Goal: Complete application form: Complete application form

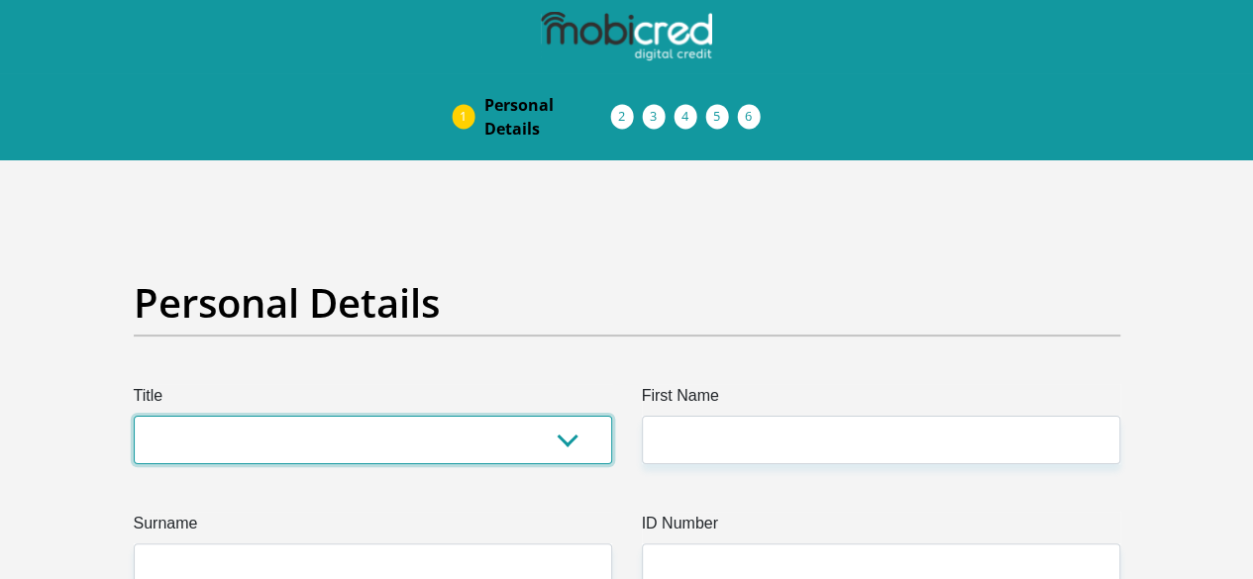
click at [553, 416] on select "Mr Ms Mrs Dr [PERSON_NAME]" at bounding box center [373, 440] width 478 height 49
select select "Ms"
click at [134, 416] on select "Mr Ms Mrs Dr [PERSON_NAME]" at bounding box center [373, 440] width 478 height 49
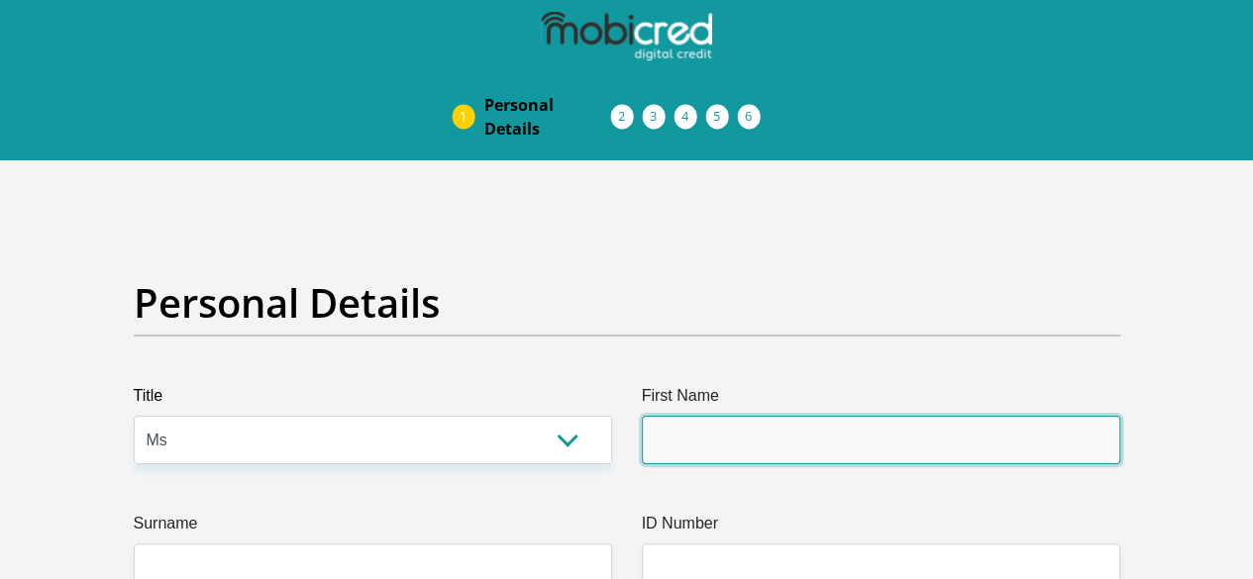
click at [717, 416] on input "First Name" at bounding box center [881, 440] width 478 height 49
type input "Nthabiseng"
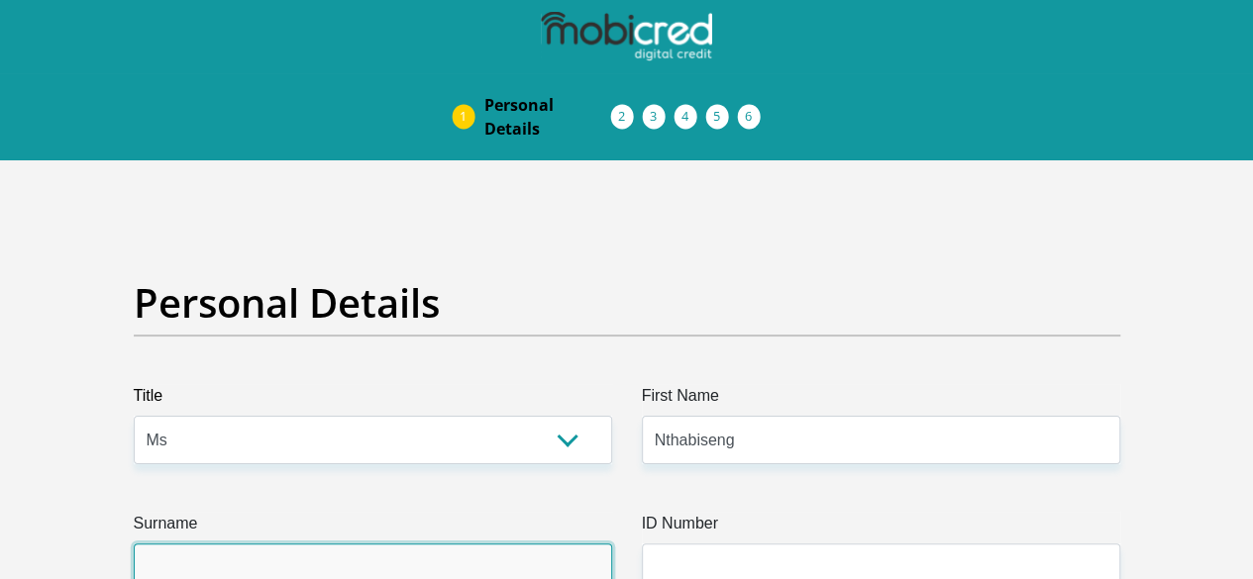
type input "Mothobi"
type input "0608068064"
select select "ZAF"
type input "[STREET_ADDRESS][PERSON_NAME]"
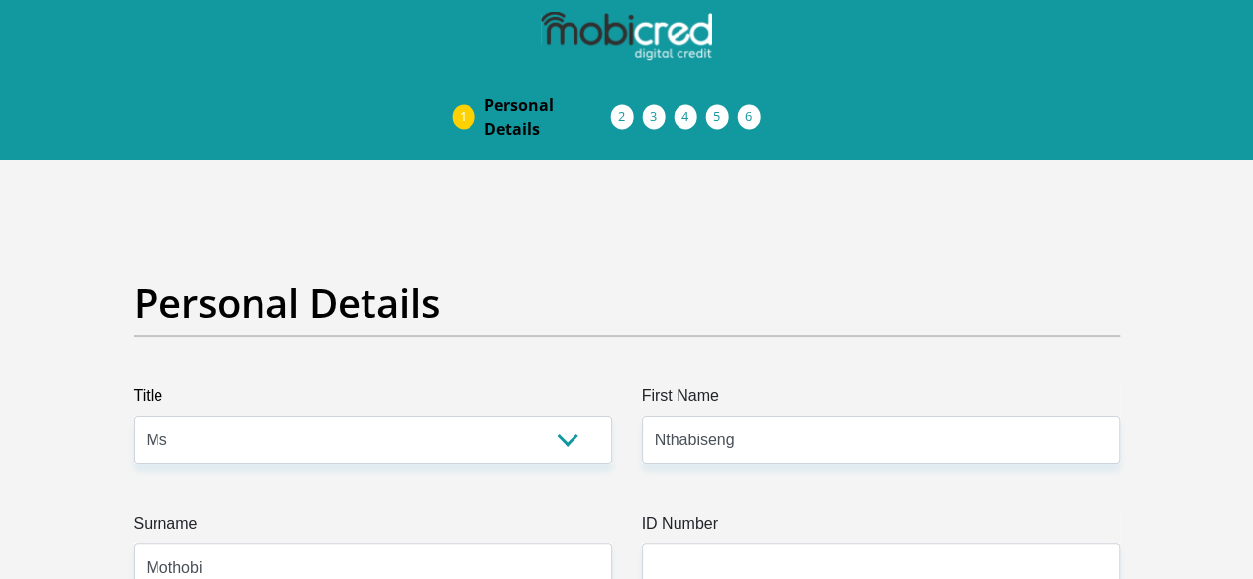
type input "[GEOGRAPHIC_DATA]"
type input "[PERSON_NAME]"
type input "2091"
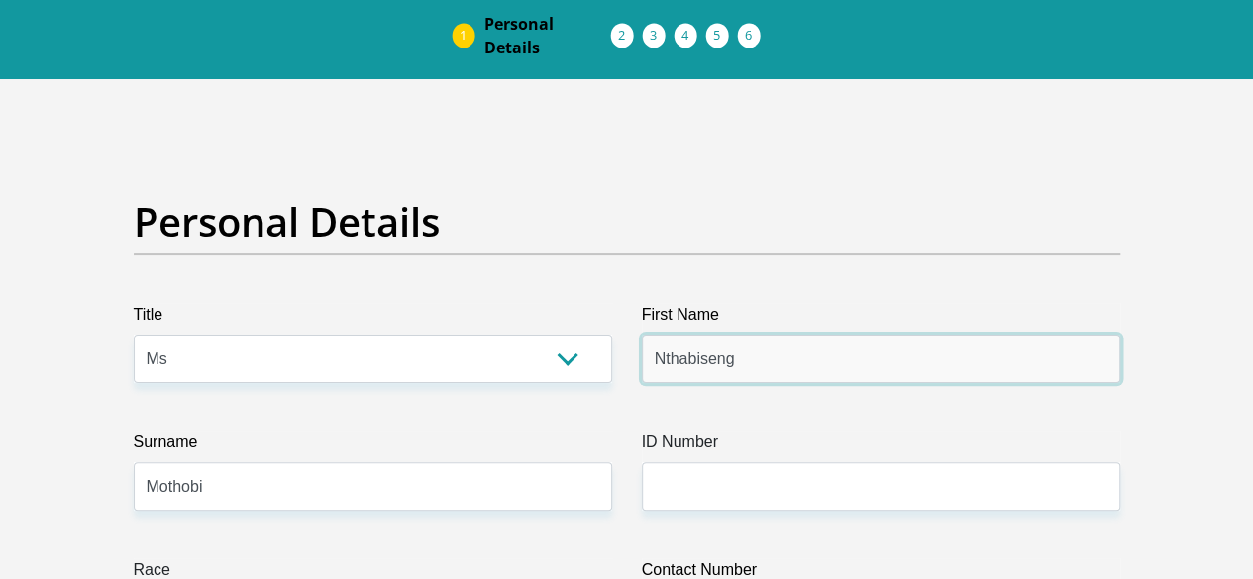
scroll to position [297, 0]
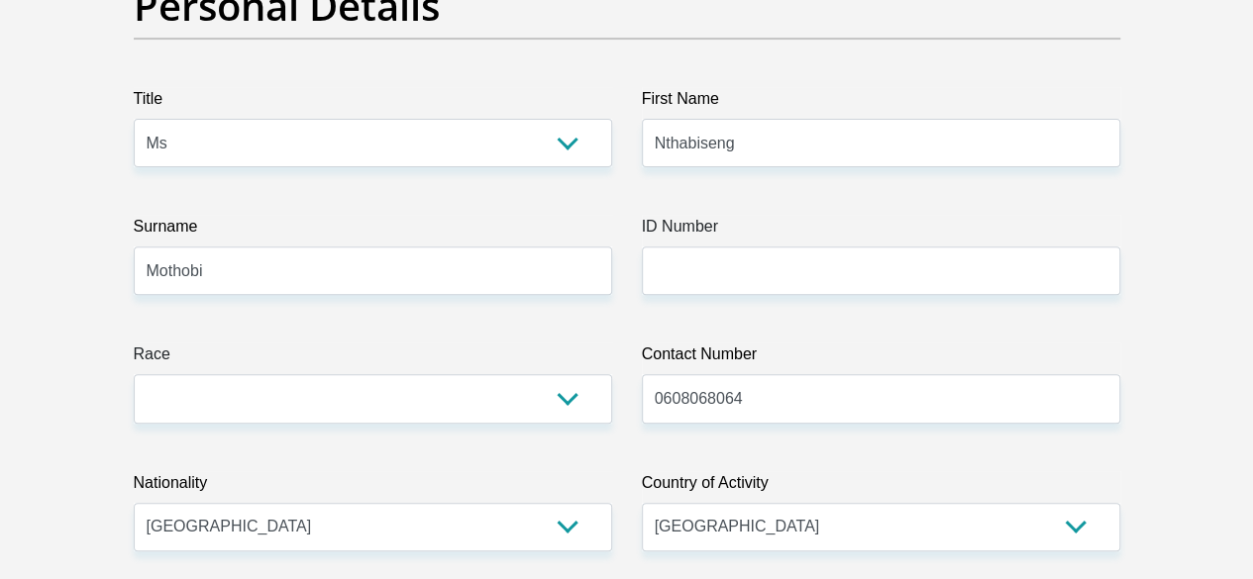
click at [794, 215] on label "ID Number" at bounding box center [881, 231] width 478 height 32
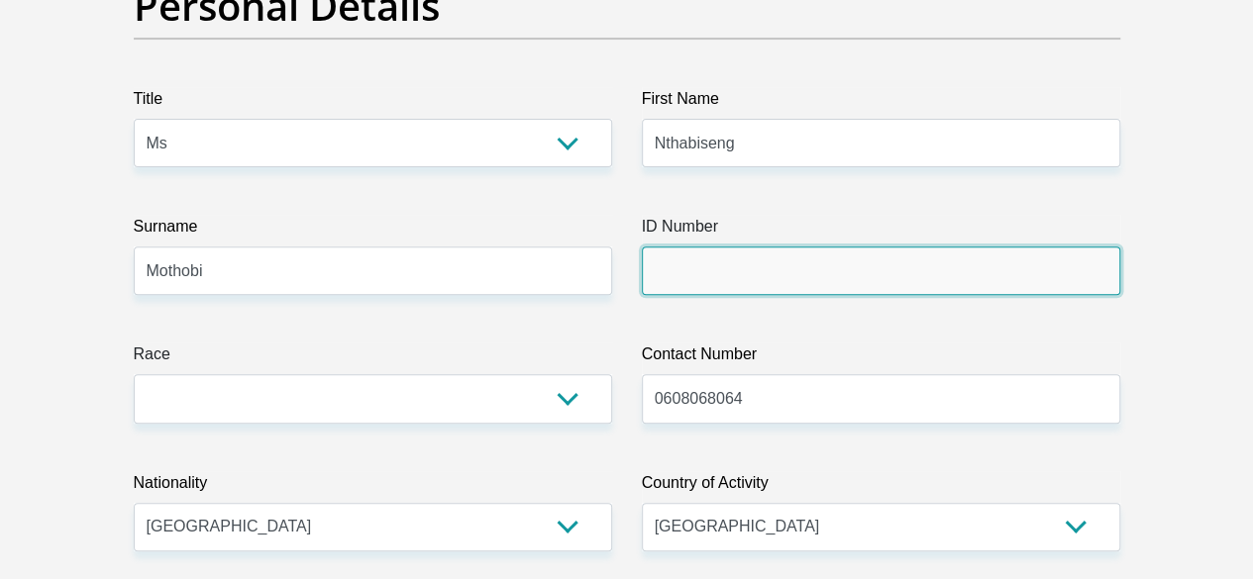
click at [794, 247] on input "ID Number" at bounding box center [881, 271] width 478 height 49
click at [780, 247] on input "ID Number" at bounding box center [881, 271] width 478 height 49
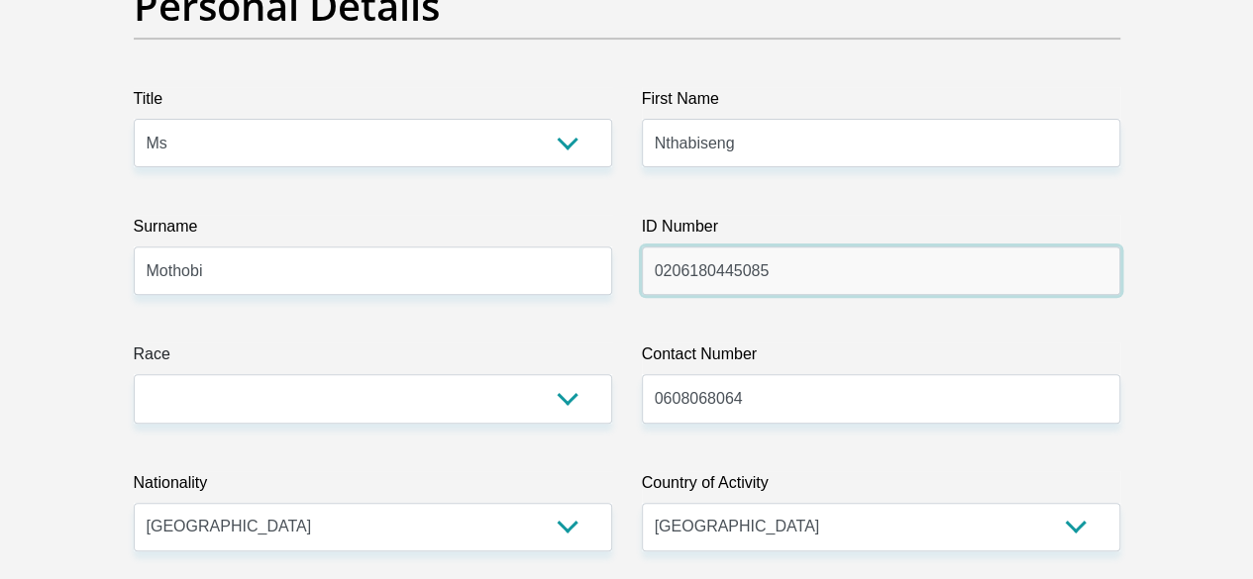
type input "0206180445085"
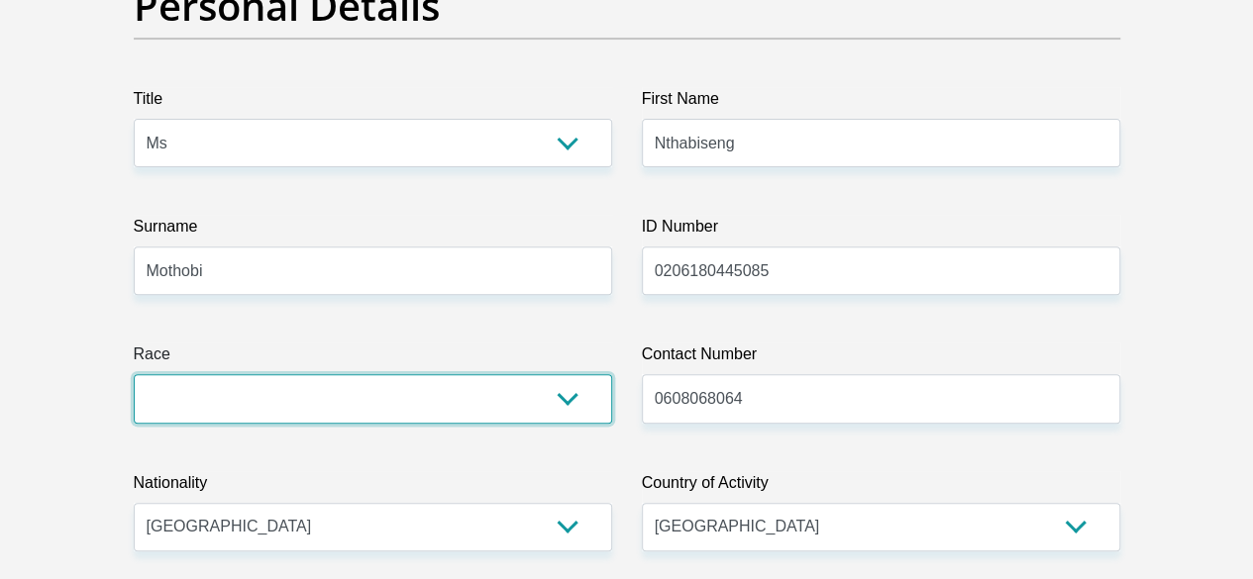
click at [535, 374] on select "Black Coloured Indian White Other" at bounding box center [373, 398] width 478 height 49
select select "1"
click at [134, 374] on select "Black Coloured Indian White Other" at bounding box center [373, 398] width 478 height 49
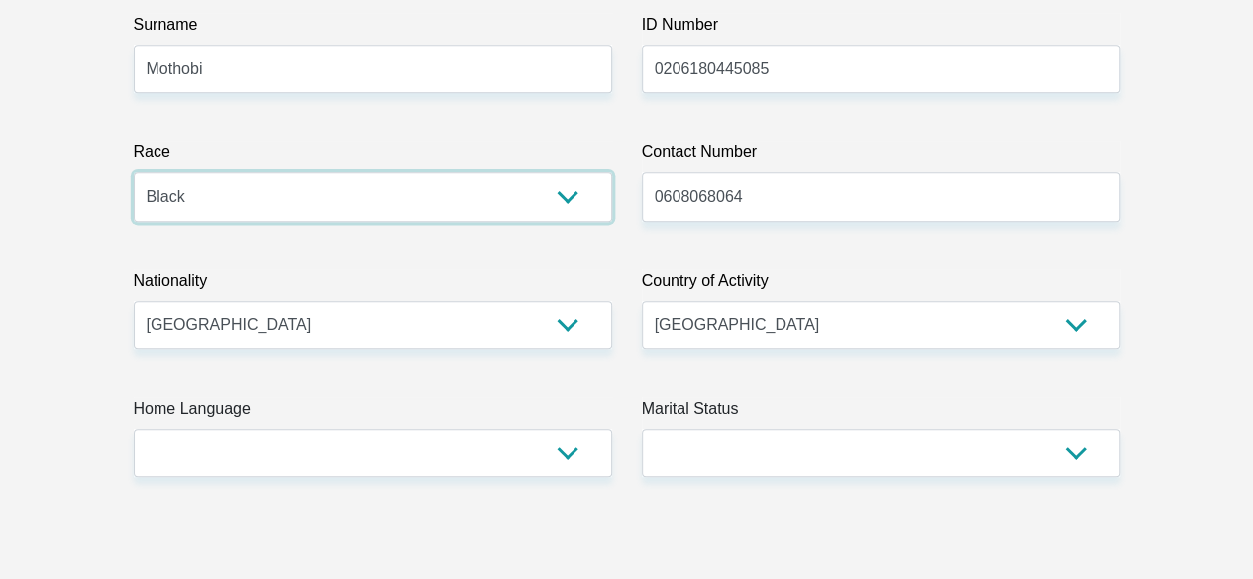
scroll to position [508, 0]
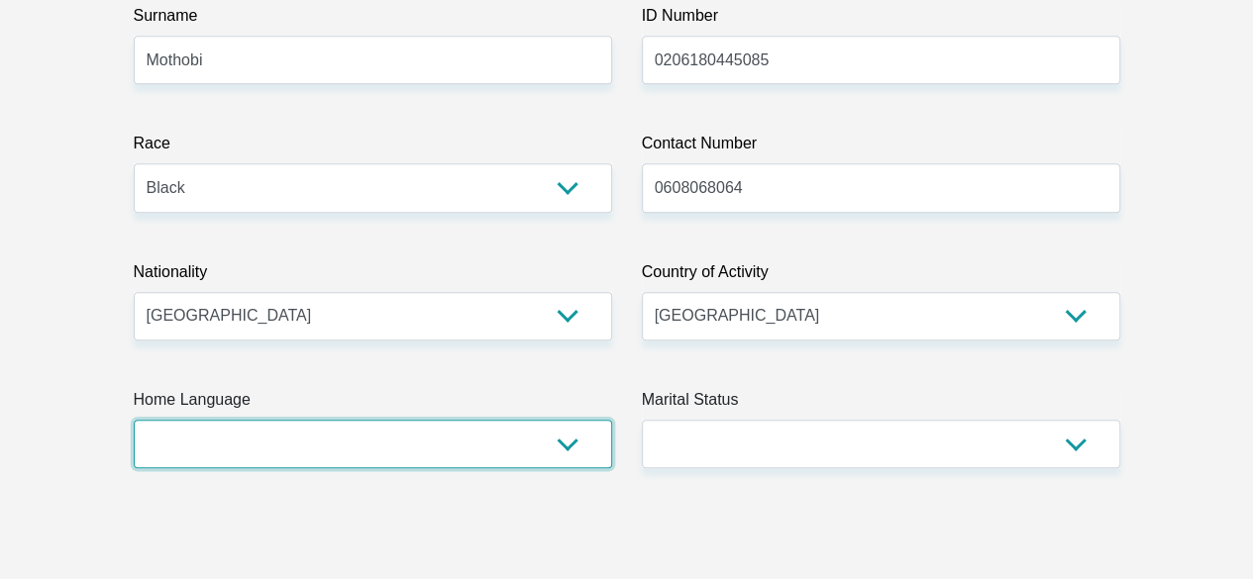
click at [572, 420] on select "Afrikaans English Sepedi South Ndebele Southern Sotho Swati Tsonga Tswana Venda…" at bounding box center [373, 444] width 478 height 49
select select "tsn"
click at [134, 420] on select "Afrikaans English Sepedi South Ndebele Southern Sotho Swati Tsonga Tswana Venda…" at bounding box center [373, 444] width 478 height 49
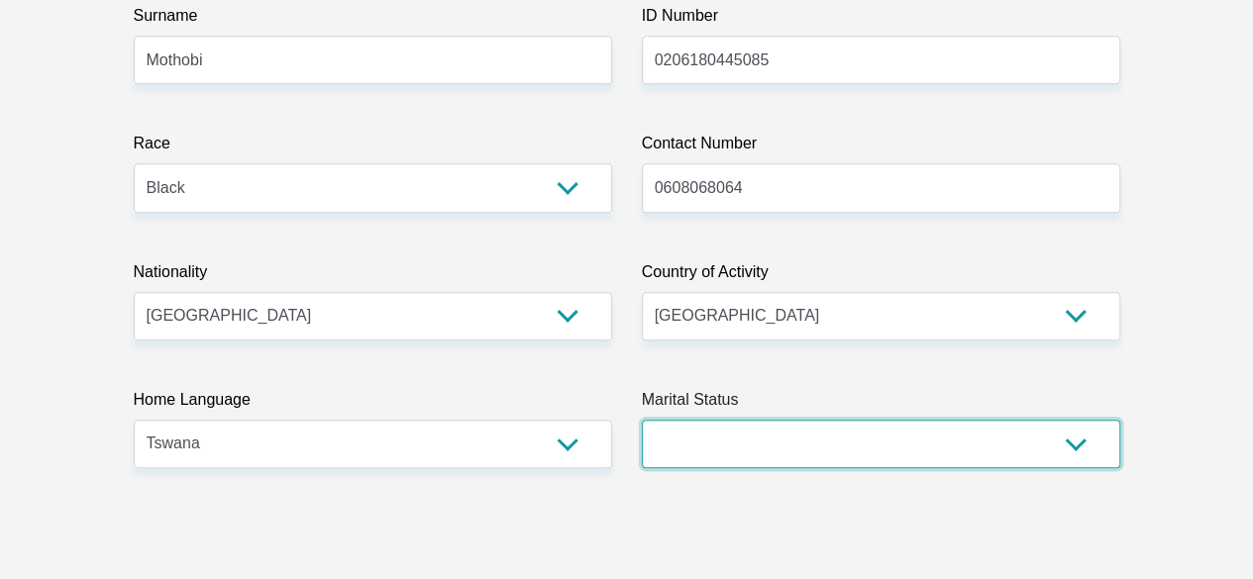
click at [817, 420] on select "Married ANC Single Divorced Widowed Married COP or Customary Law" at bounding box center [881, 444] width 478 height 49
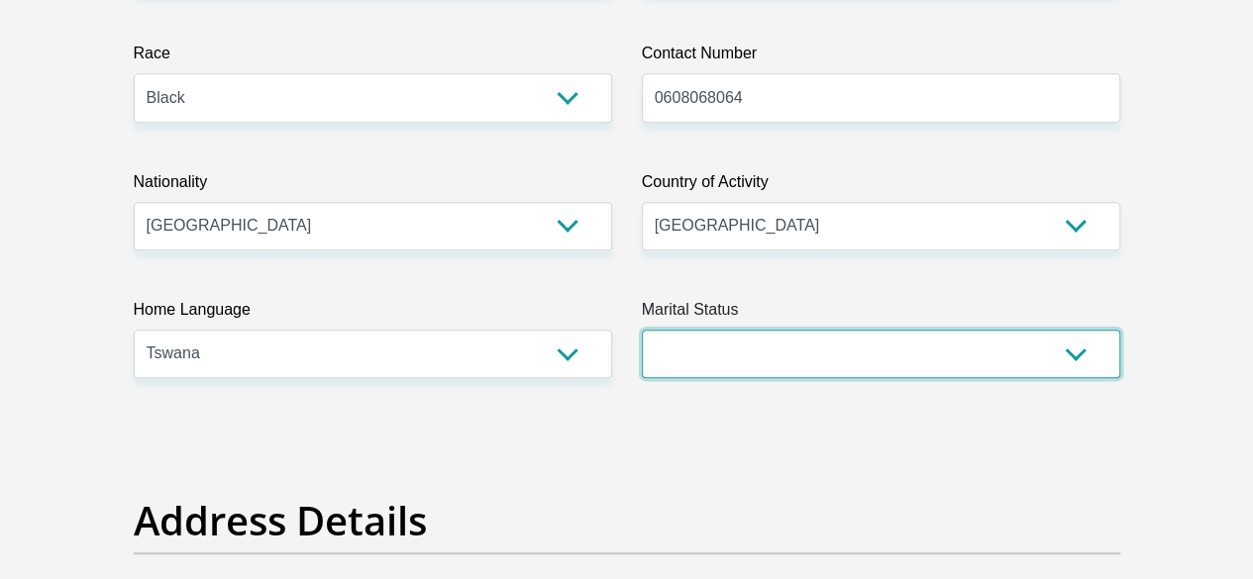
scroll to position [693, 0]
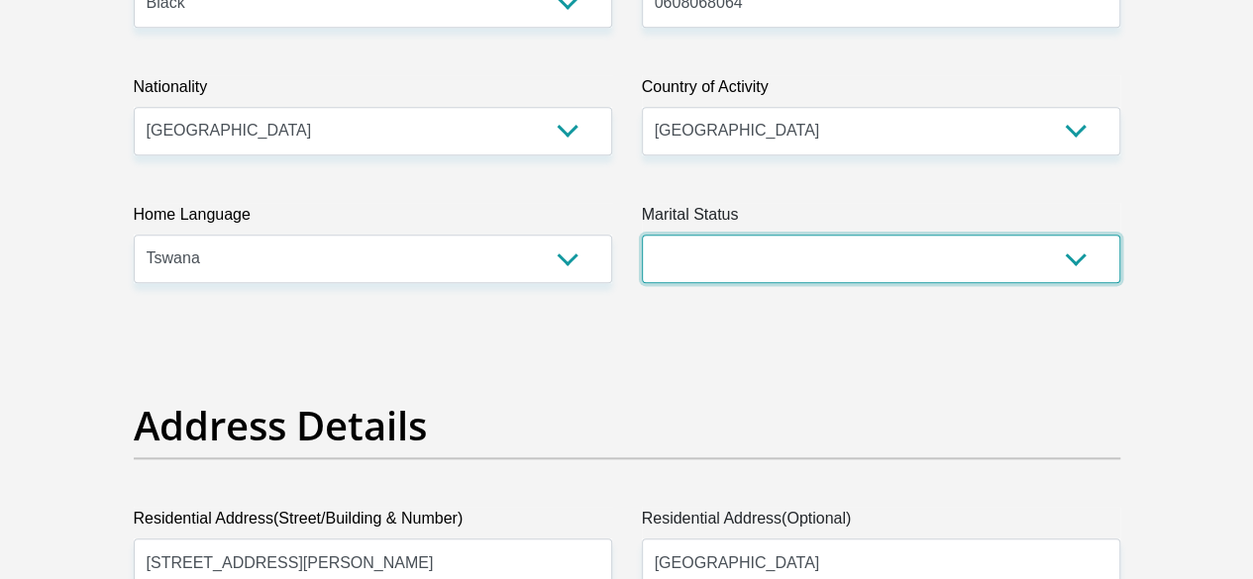
click at [911, 235] on select "Married ANC Single Divorced Widowed Married COP or Customary Law" at bounding box center [881, 259] width 478 height 49
select select "2"
click at [642, 235] on select "Married ANC Single Divorced Widowed Married COP or Customary Law" at bounding box center [881, 259] width 478 height 49
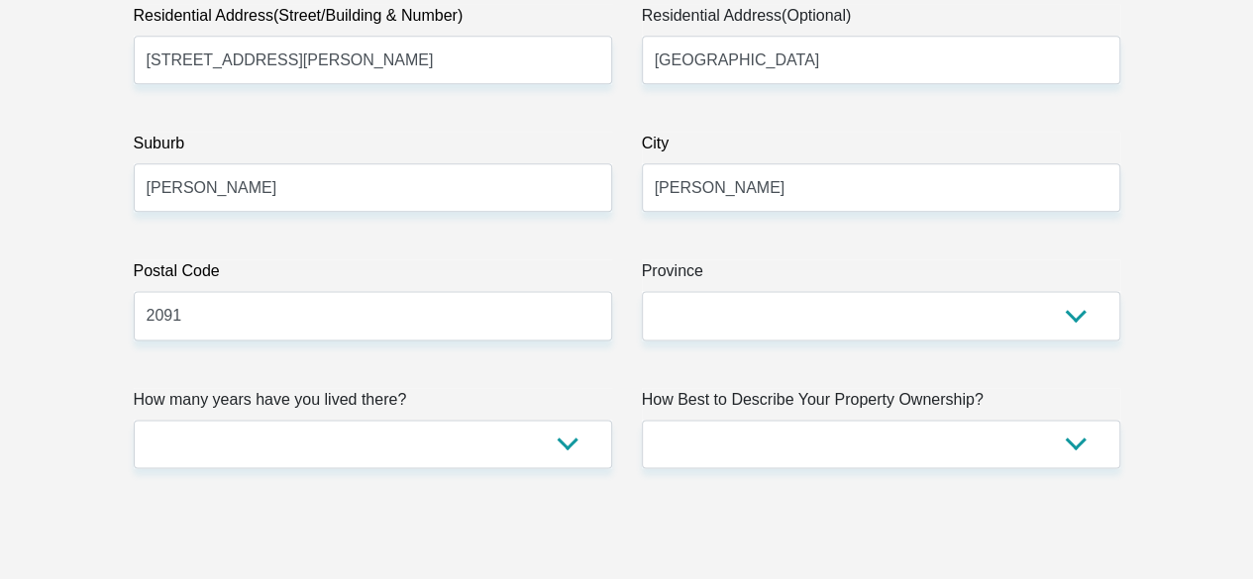
scroll to position [1274, 0]
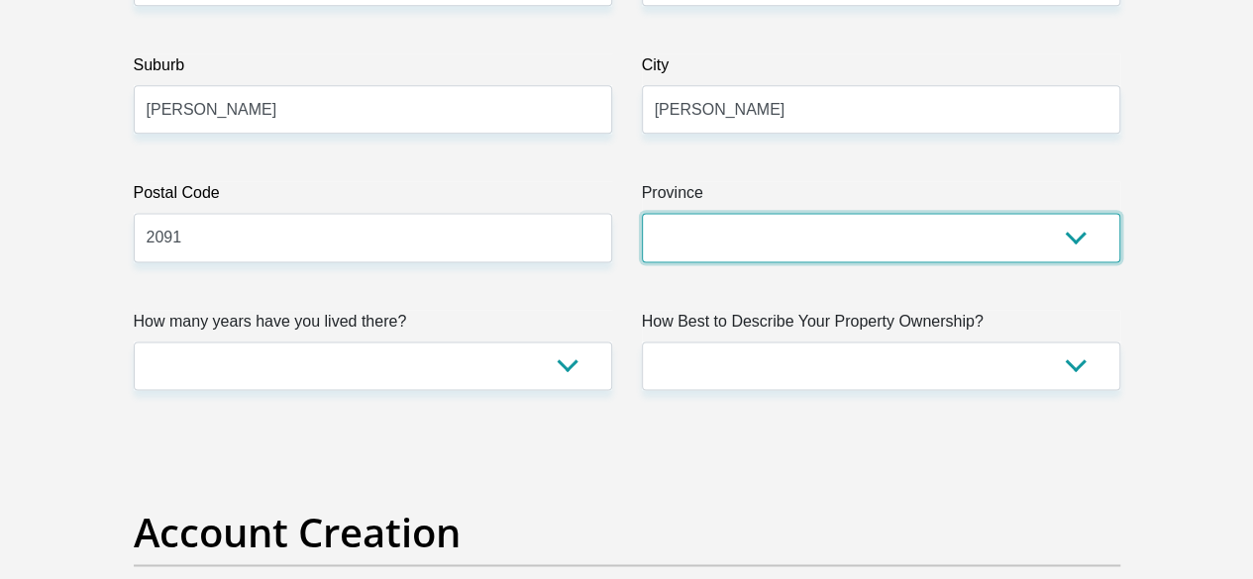
click at [788, 213] on select "Eastern Cape Free State [GEOGRAPHIC_DATA] [GEOGRAPHIC_DATA][DATE] [GEOGRAPHIC_D…" at bounding box center [881, 237] width 478 height 49
select select "Gauteng"
click at [642, 213] on select "Eastern Cape Free State [GEOGRAPHIC_DATA] [GEOGRAPHIC_DATA][DATE] [GEOGRAPHIC_D…" at bounding box center [881, 237] width 478 height 49
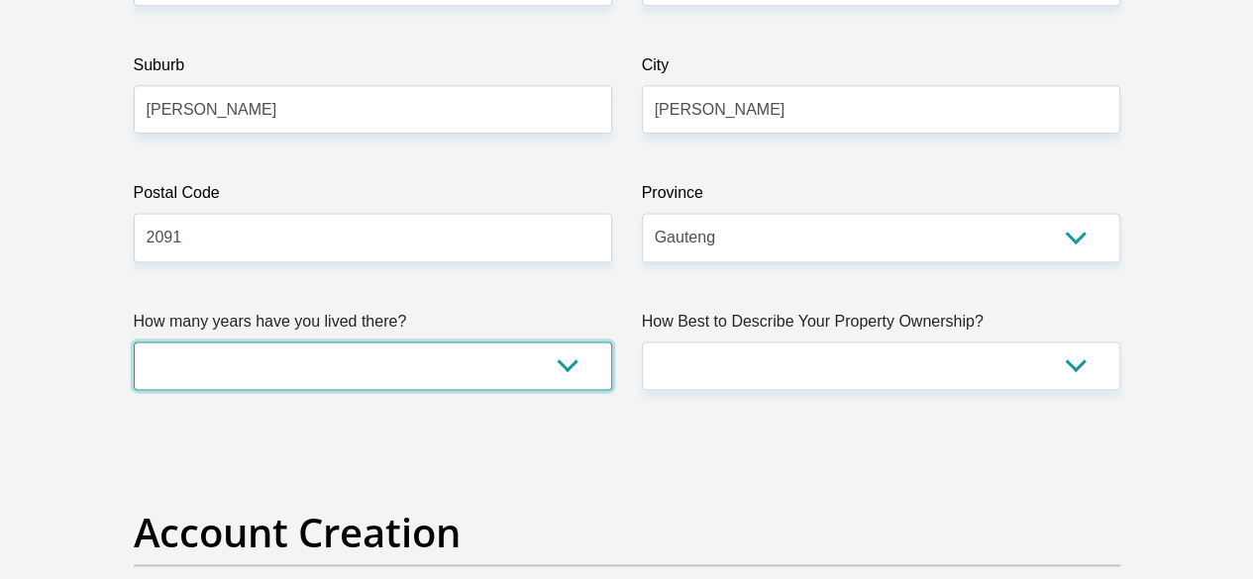
click at [517, 342] on select "less than 1 year 1-3 years 3-5 years 5+ years" at bounding box center [373, 366] width 478 height 49
select select "2"
click at [134, 342] on select "less than 1 year 1-3 years 3-5 years 5+ years" at bounding box center [373, 366] width 478 height 49
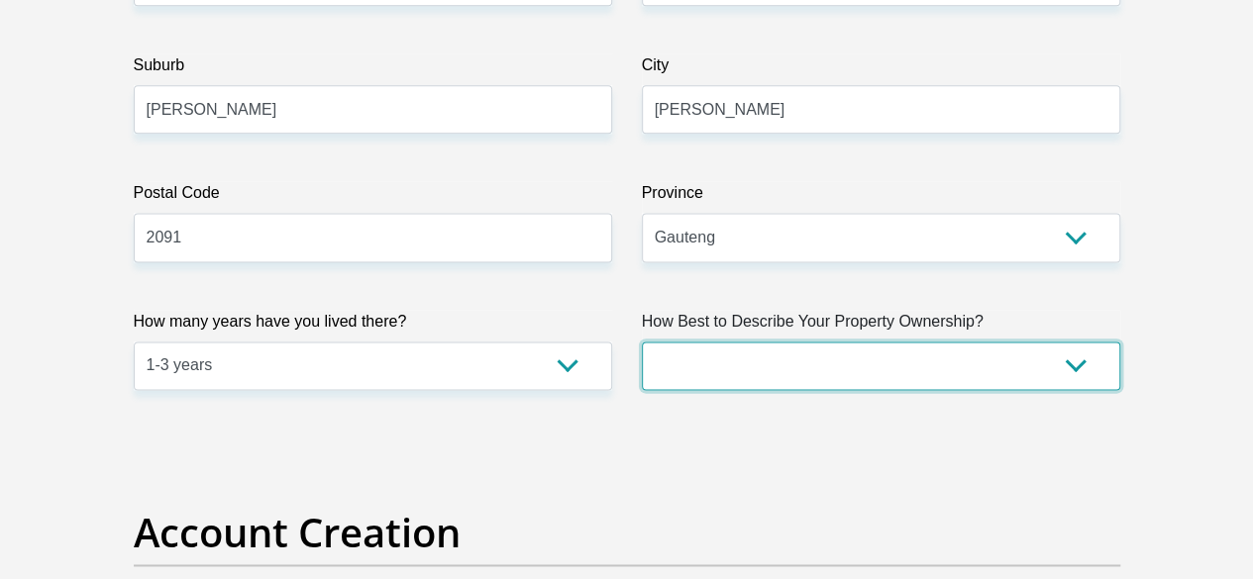
click at [680, 342] on select "Owned Rented Family Owned Company Dwelling" at bounding box center [881, 366] width 478 height 49
select select "parents"
click at [642, 342] on select "Owned Rented Family Owned Company Dwelling" at bounding box center [881, 366] width 478 height 49
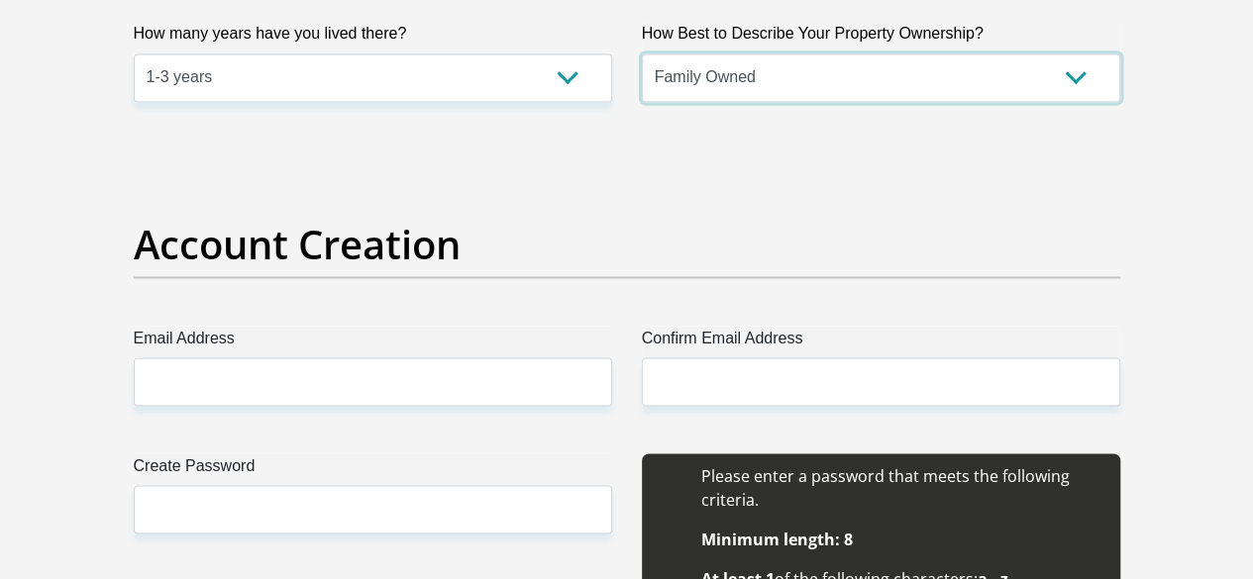
scroll to position [1606, 0]
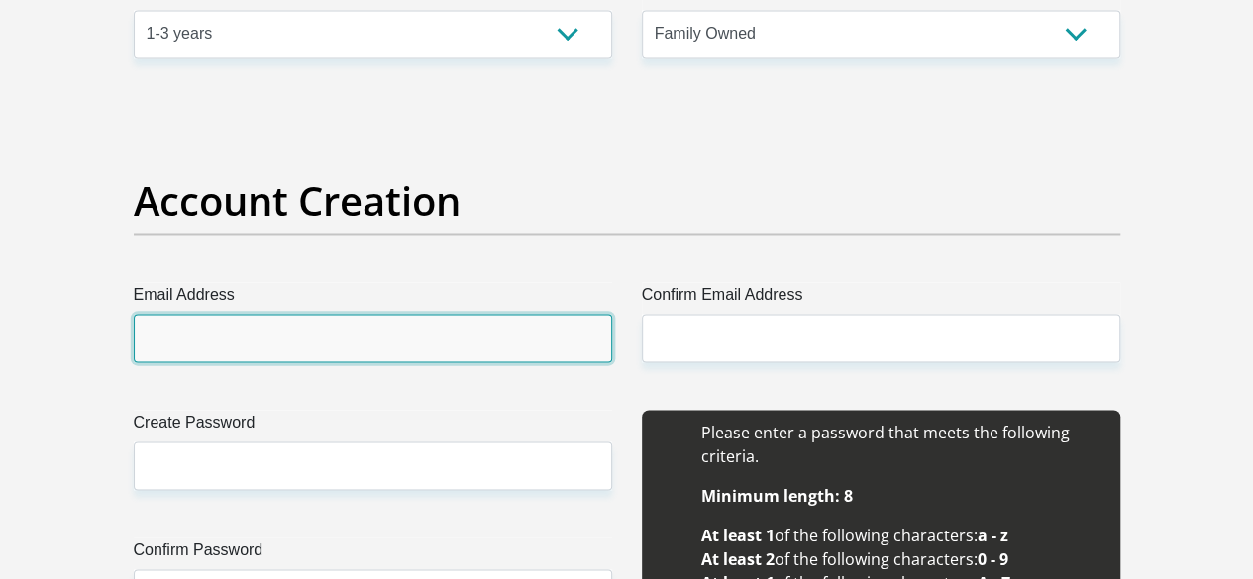
click at [420, 314] on input "Email Address" at bounding box center [373, 338] width 478 height 49
type input "[EMAIL_ADDRESS][DOMAIN_NAME]"
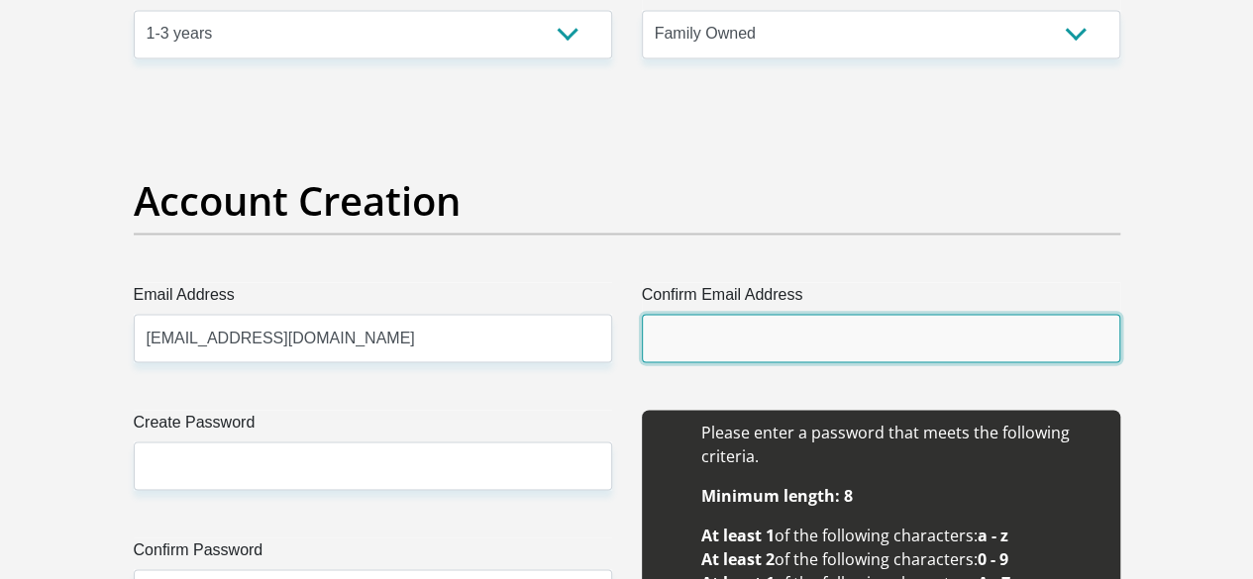
type input "[EMAIL_ADDRESS][DOMAIN_NAME]"
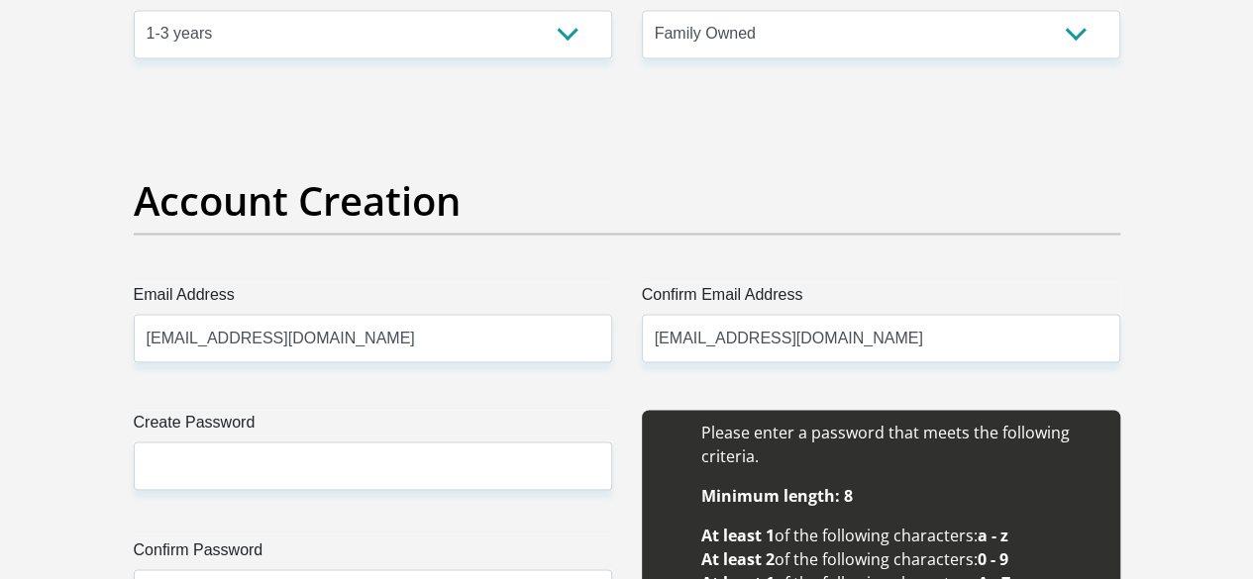
type input "Nthabiseng"
type input "Mothobi"
type input "0608068064"
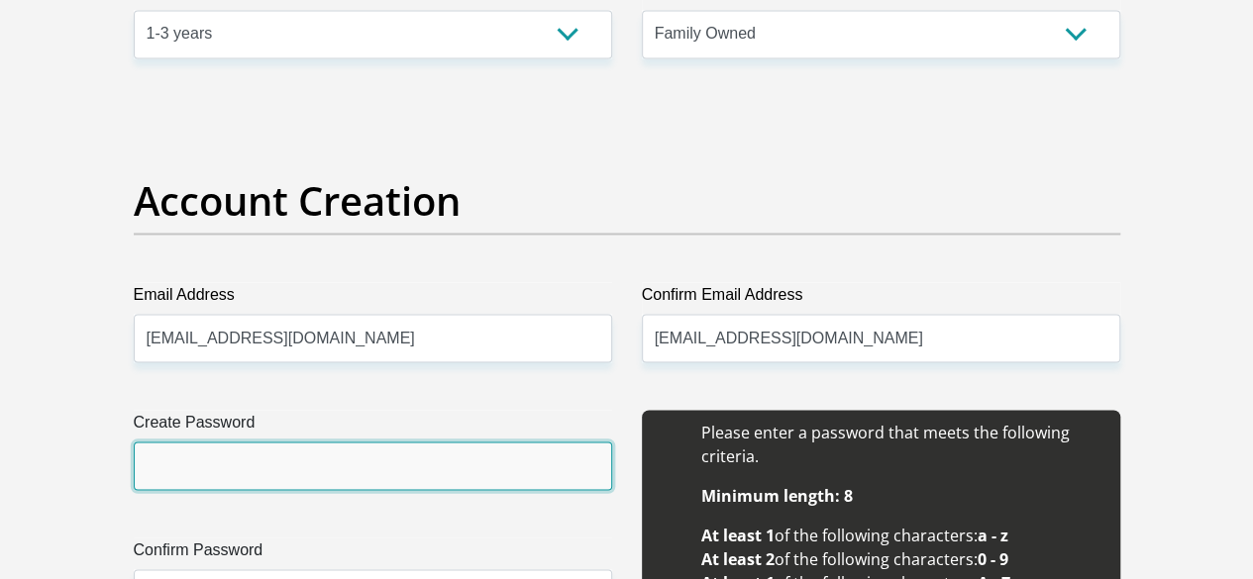
click at [375, 442] on input "Create Password" at bounding box center [373, 466] width 478 height 49
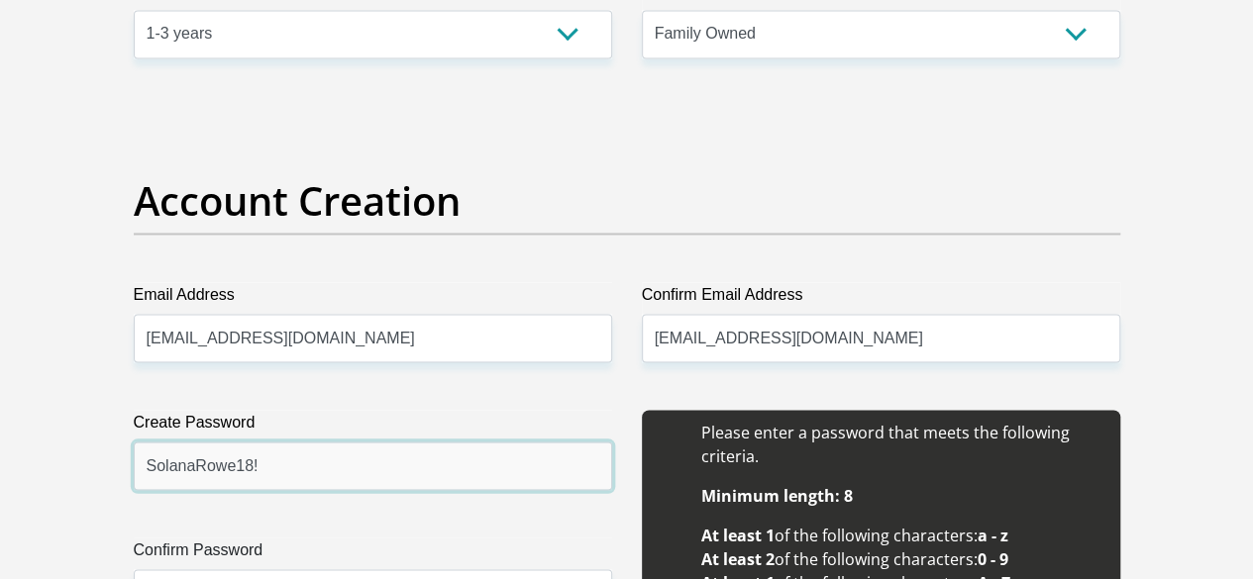
type input "SolanaRowe18!"
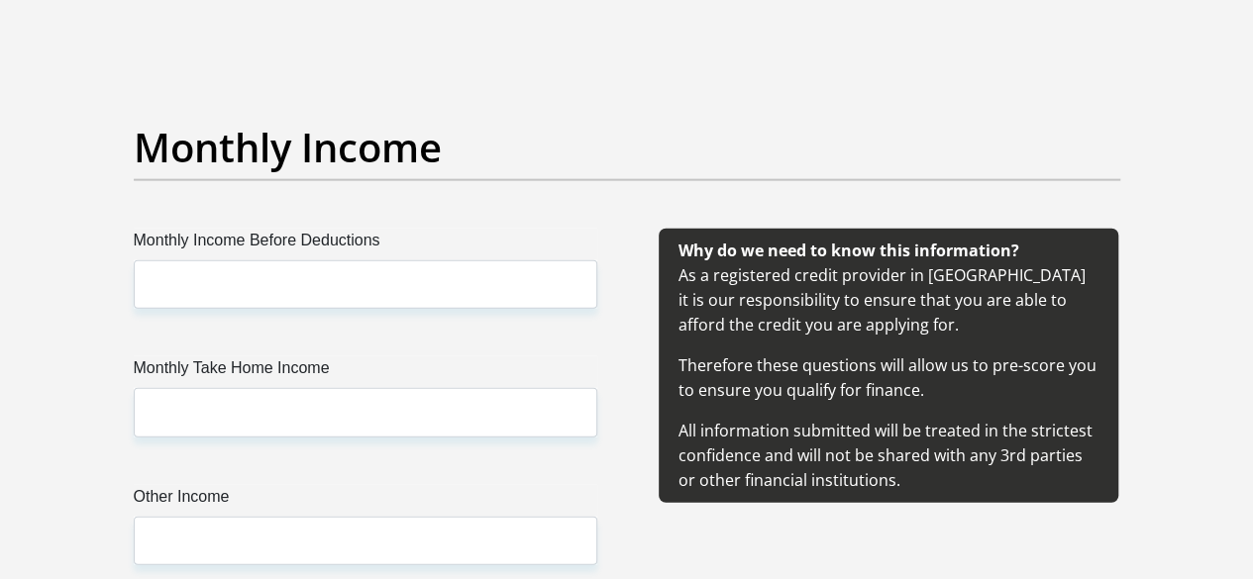
scroll to position [2284, 0]
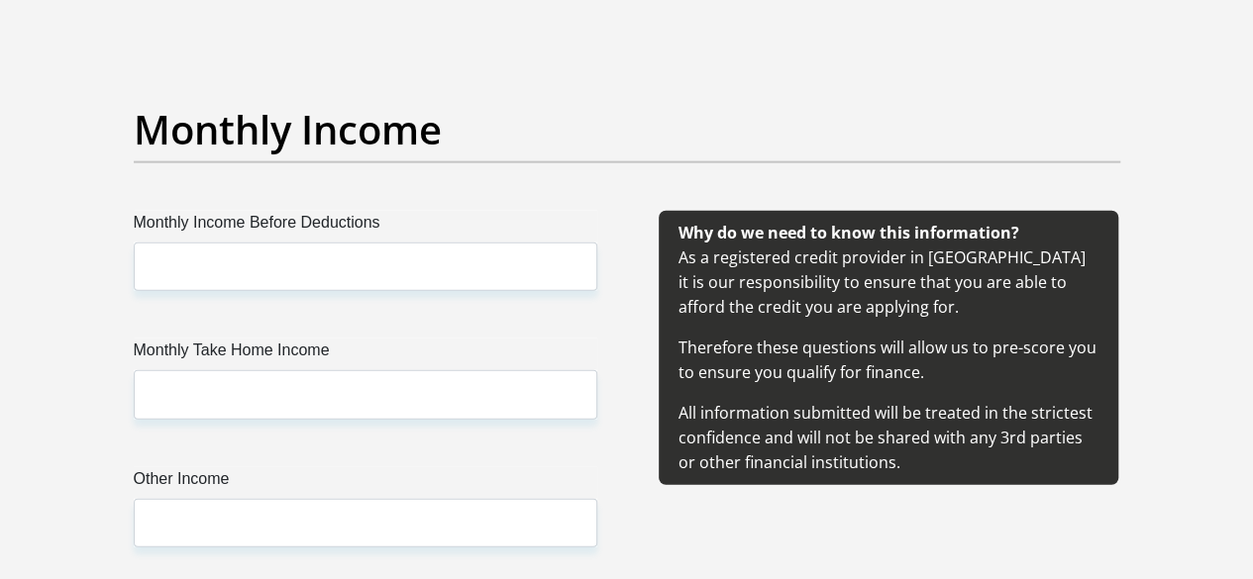
type input "SolanaRowe18!"
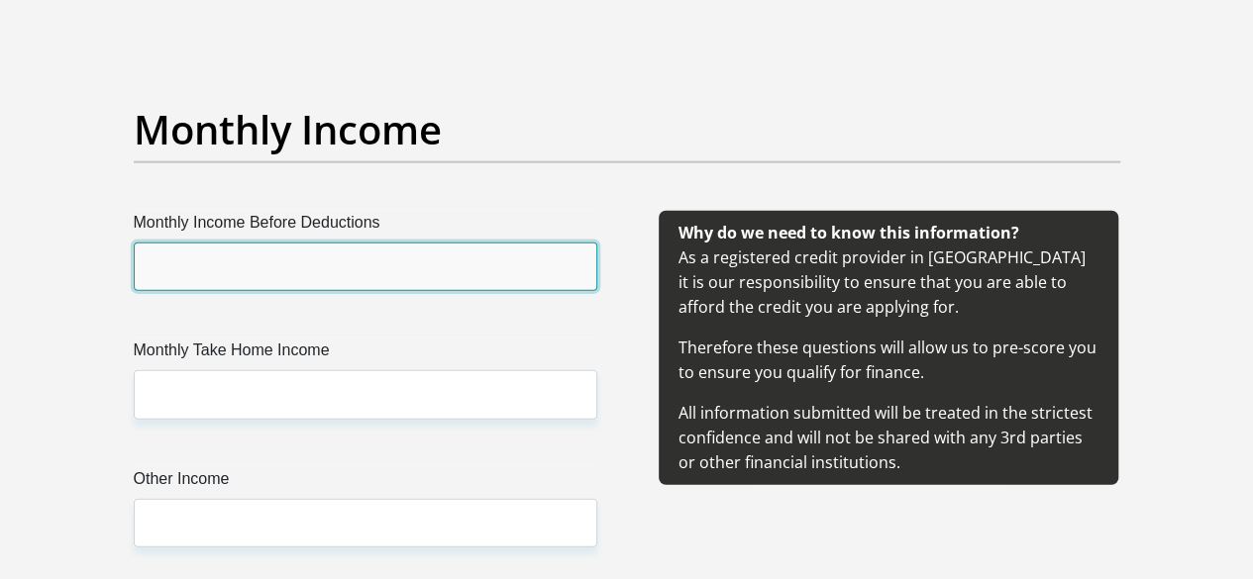
click at [379, 243] on input "Monthly Income Before Deductions" at bounding box center [365, 267] width 463 height 49
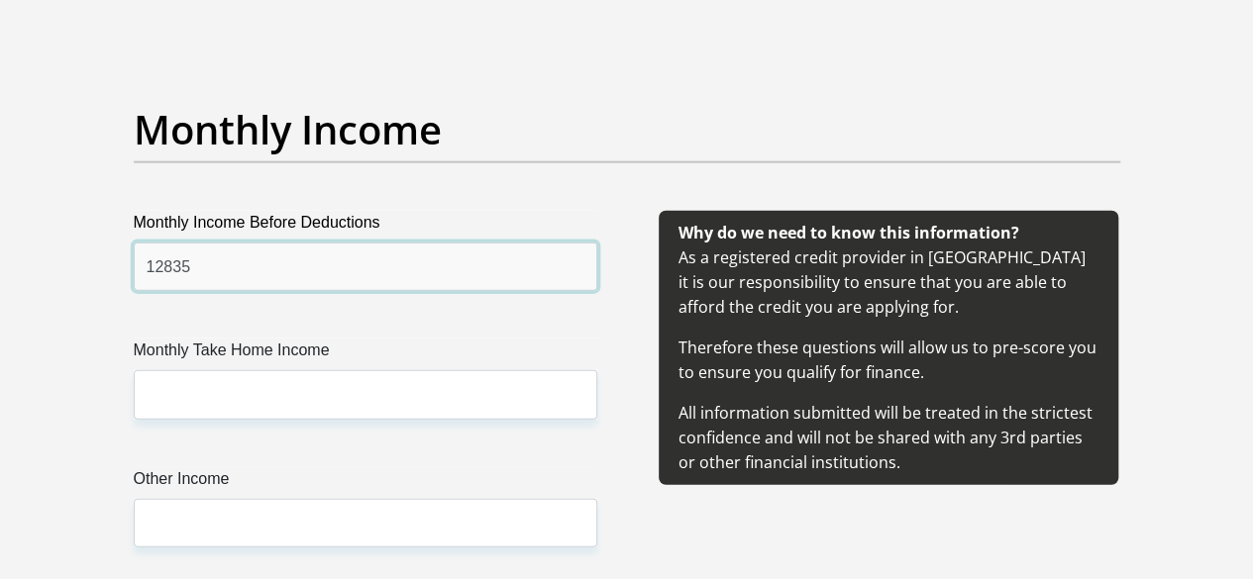
type input "12835"
click at [382, 339] on label "Monthly Take Home Income" at bounding box center [365, 355] width 463 height 32
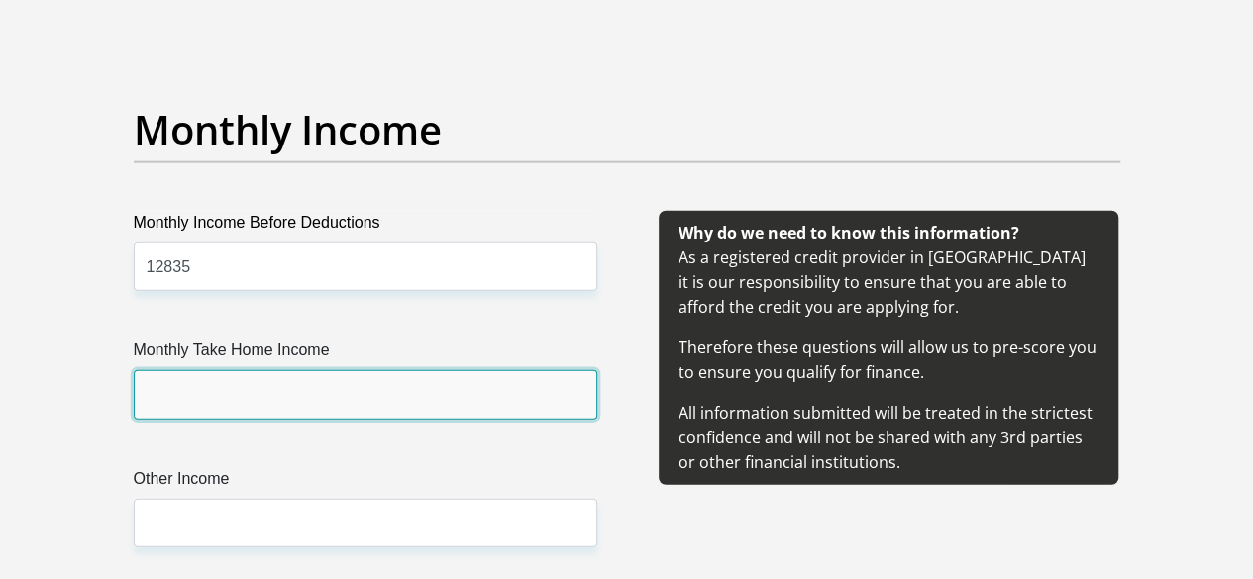
click at [382, 370] on input "Monthly Take Home Income" at bounding box center [365, 394] width 463 height 49
click at [396, 370] on input "Monthly Take Home Income" at bounding box center [365, 394] width 463 height 49
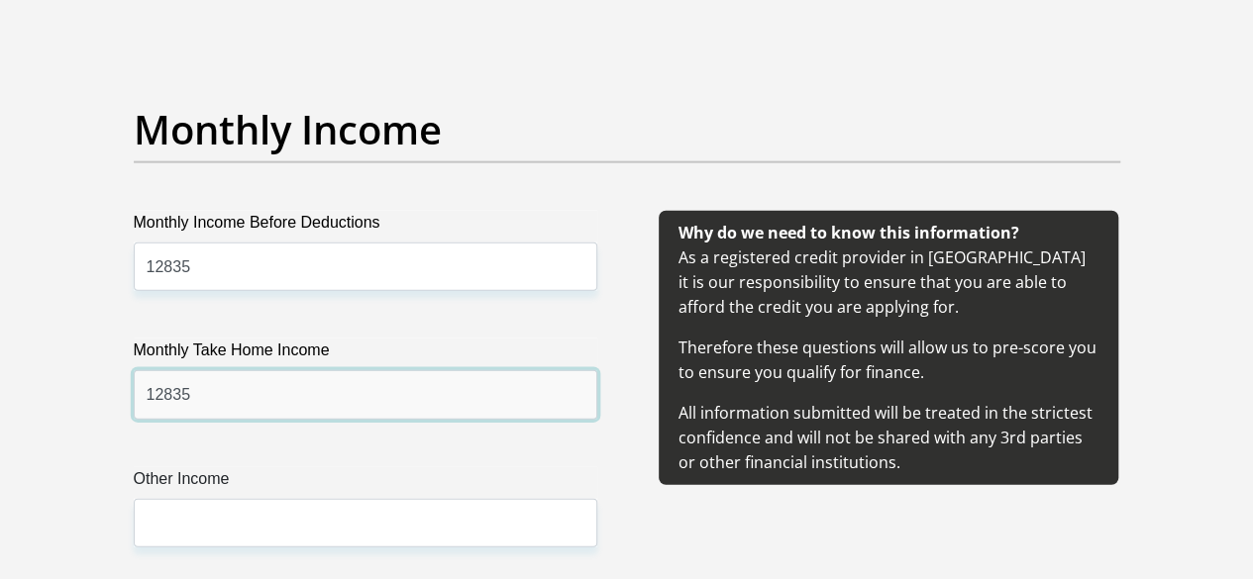
type input "12835"
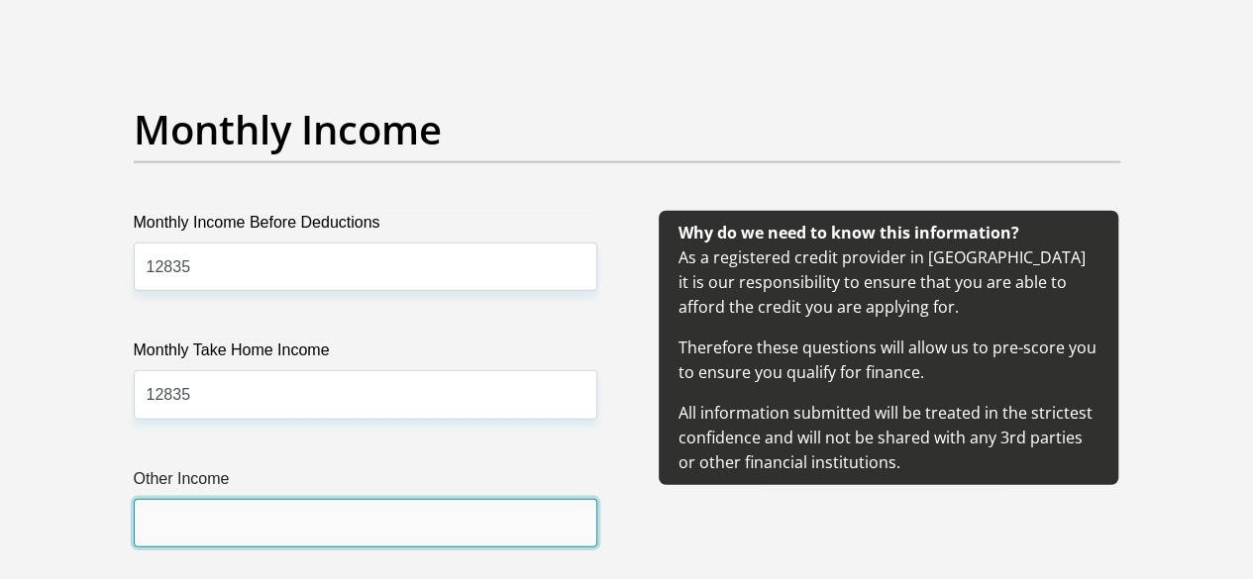
click at [408, 499] on input "Other Income" at bounding box center [365, 523] width 463 height 49
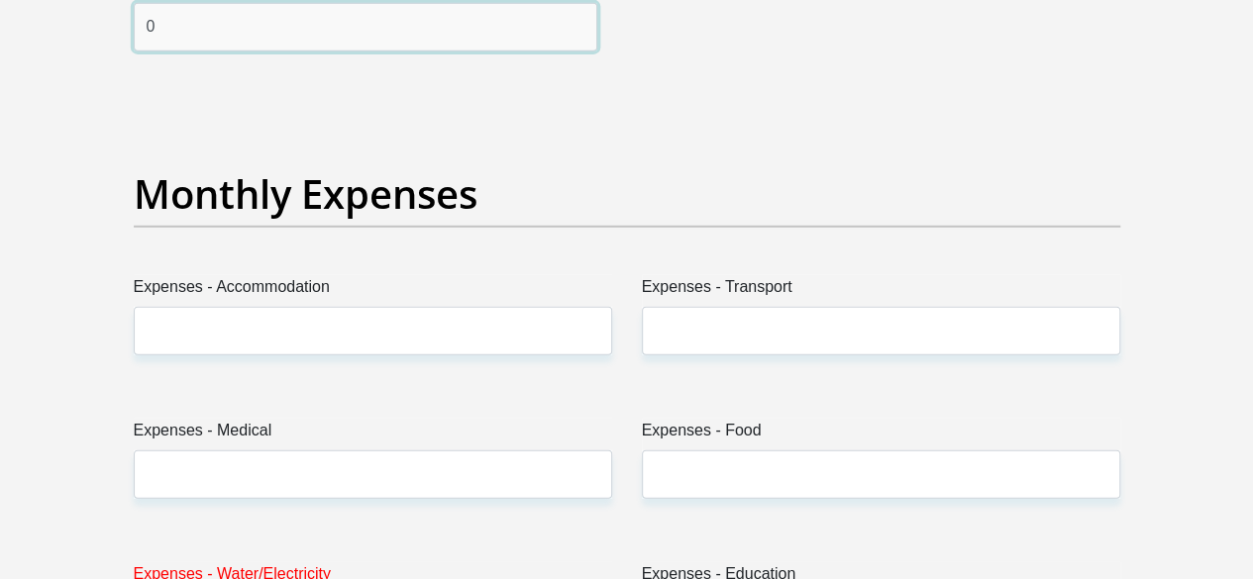
scroll to position [2807, 0]
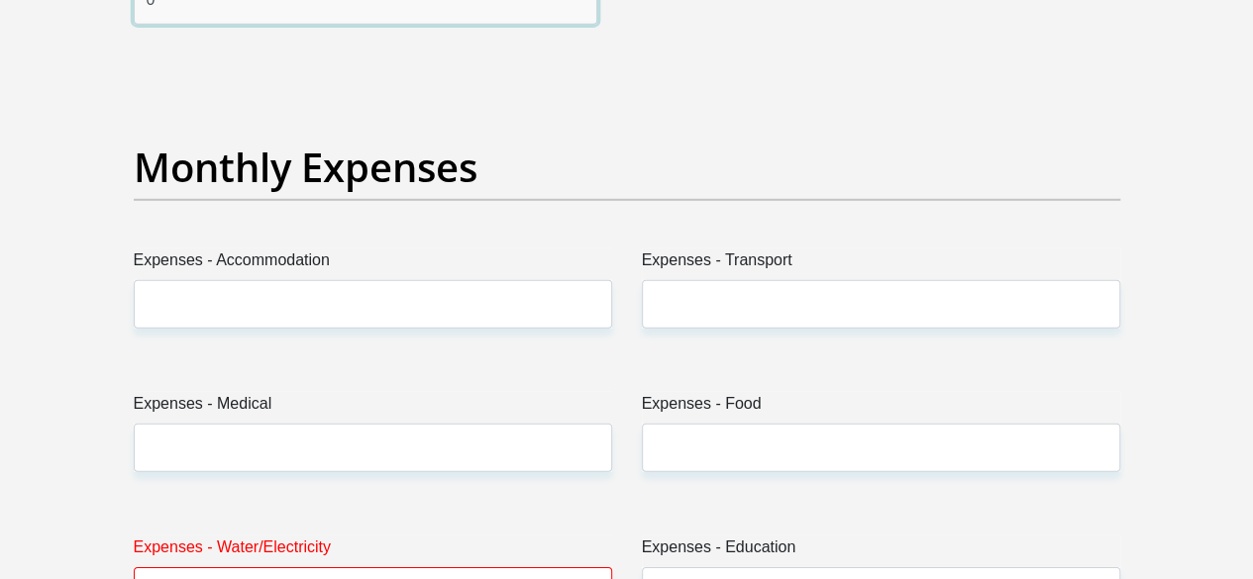
type input "0"
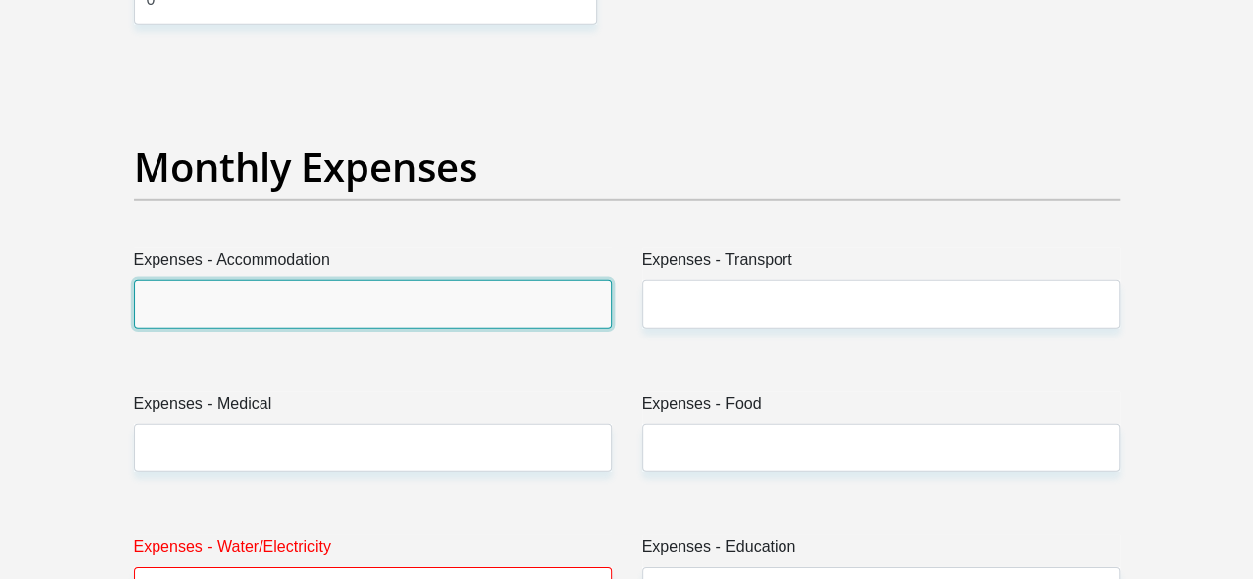
click at [486, 280] on input "Expenses - Accommodation" at bounding box center [373, 304] width 478 height 49
type input "0"
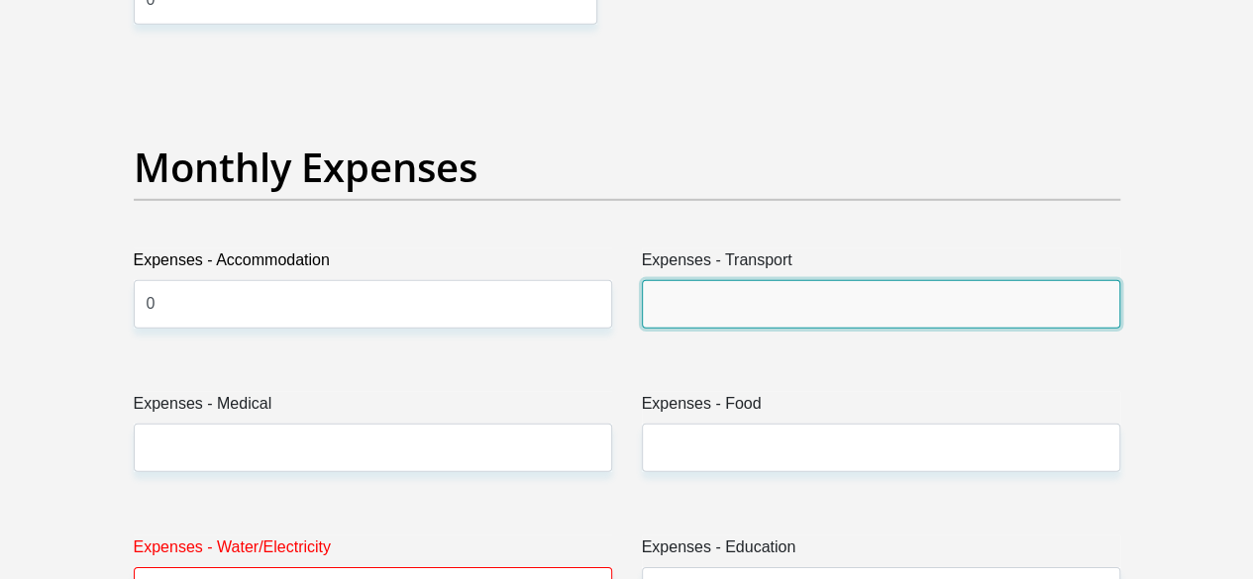
click at [751, 280] on input "Expenses - Transport" at bounding box center [881, 304] width 478 height 49
type input "0"
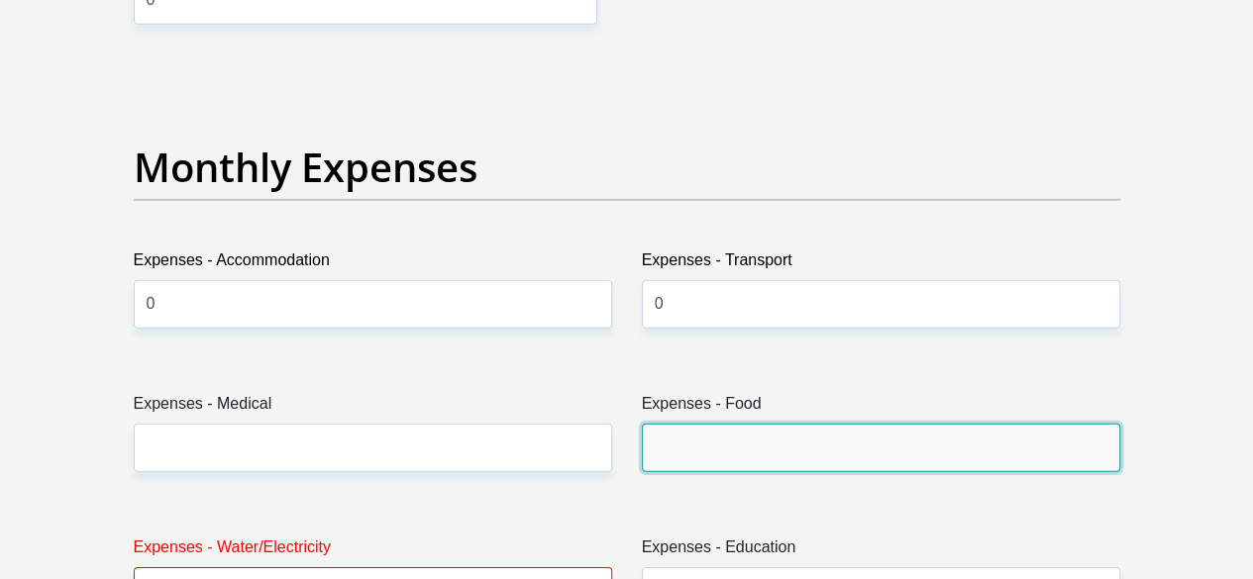
click at [747, 424] on input "Expenses - Food" at bounding box center [881, 448] width 478 height 49
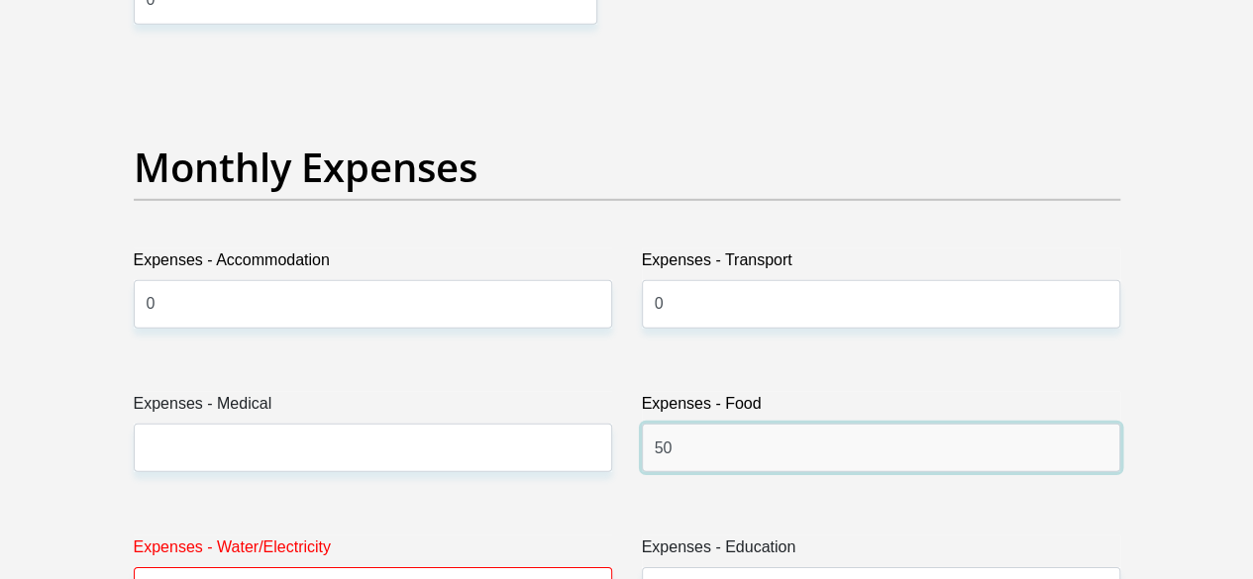
type input "5"
type input "1000"
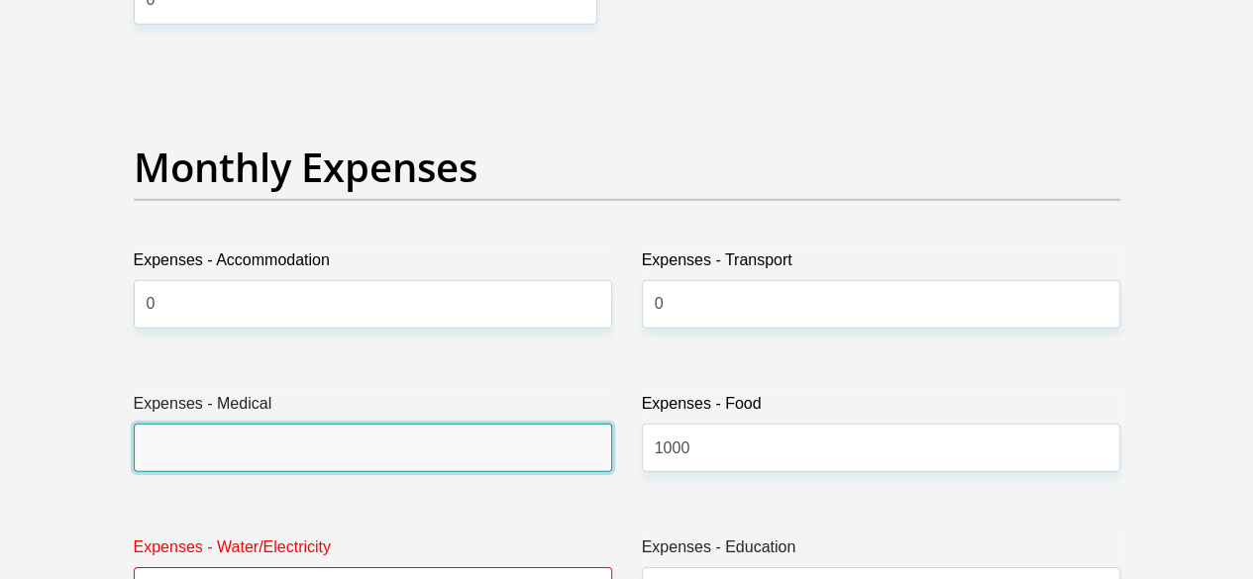
click at [574, 424] on input "Expenses - Medical" at bounding box center [373, 448] width 478 height 49
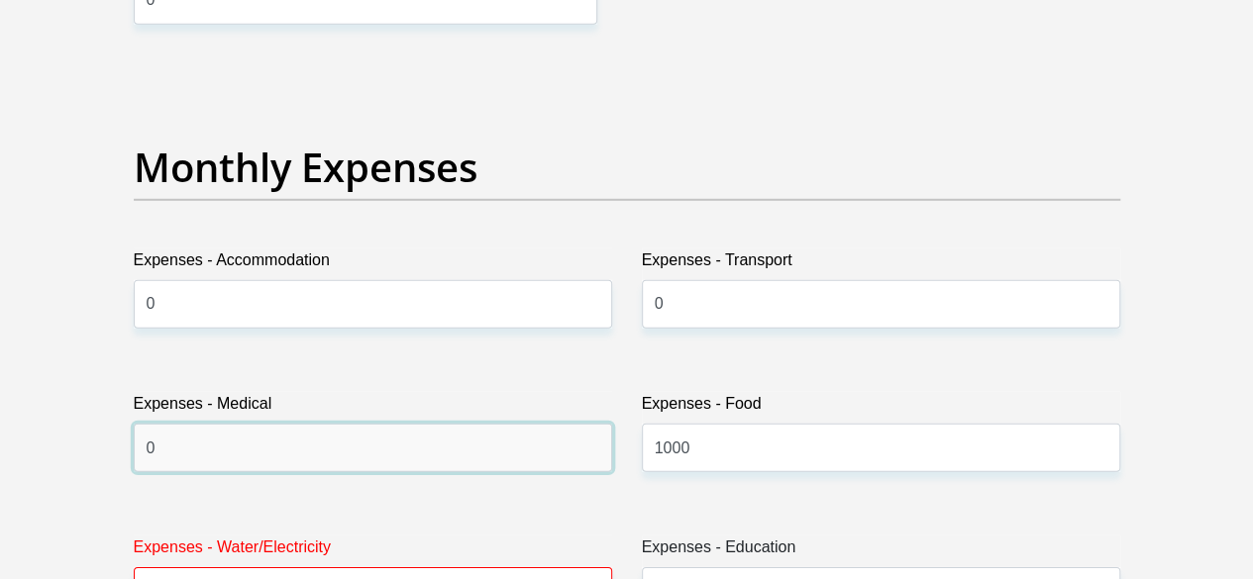
type input "0"
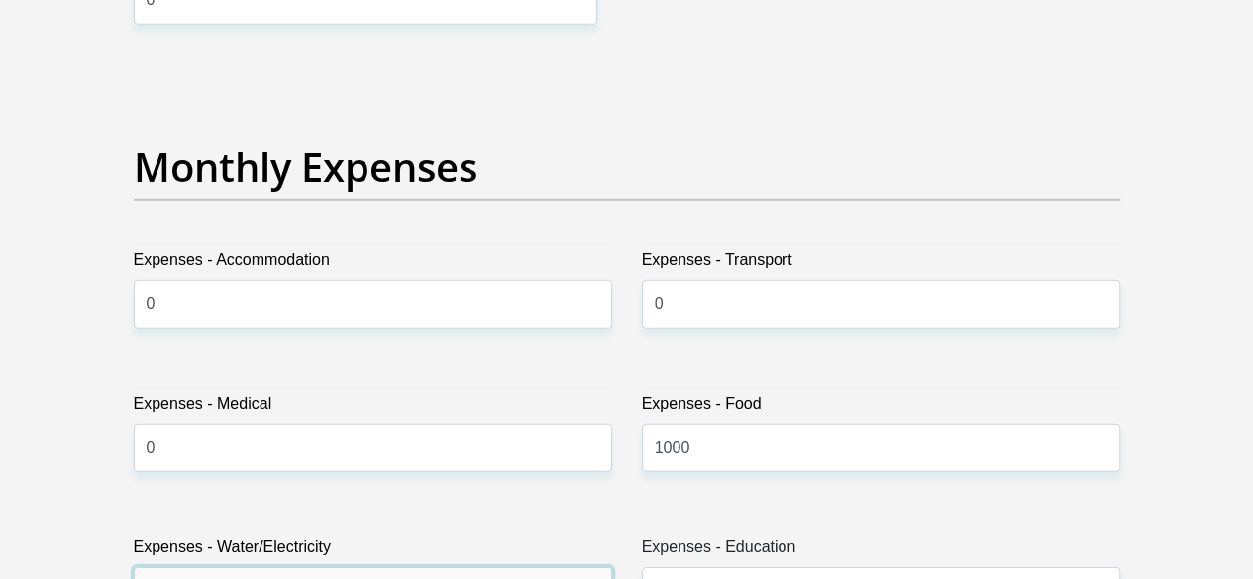
type input "0"
click at [746, 536] on label "Expenses - Education" at bounding box center [881, 552] width 478 height 32
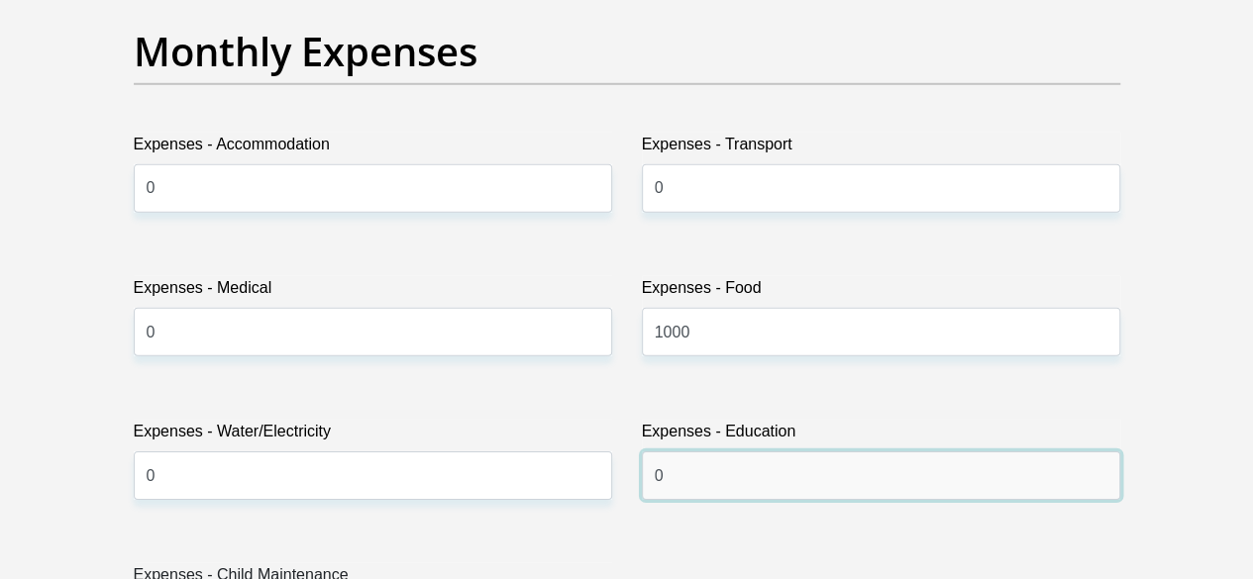
scroll to position [3190, 0]
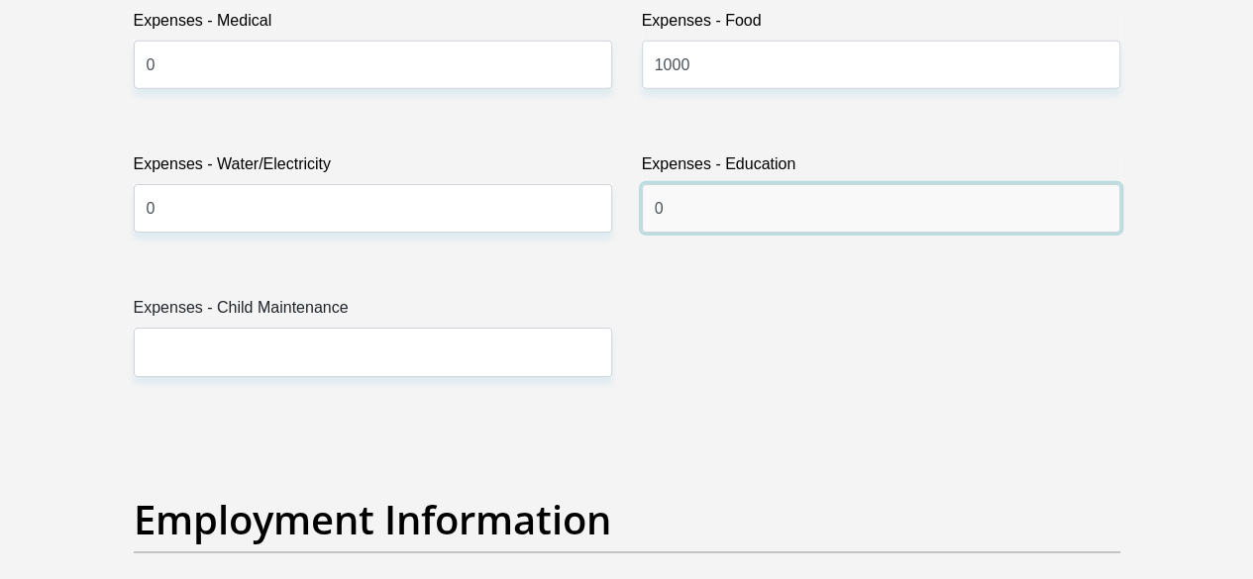
type input "0"
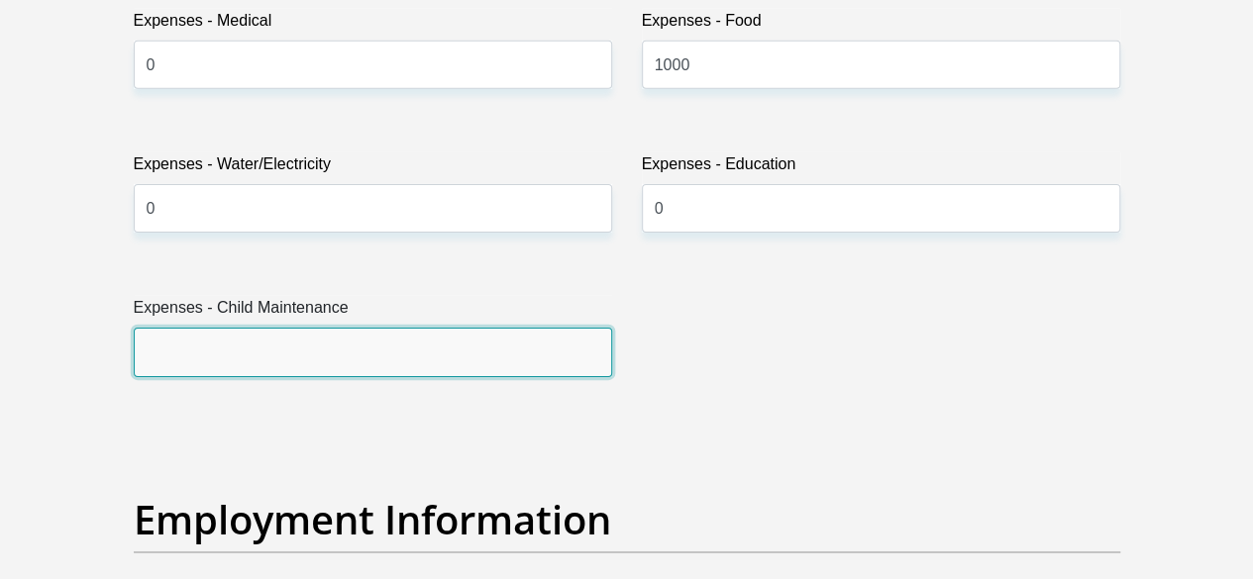
click at [512, 328] on input "Expenses - Child Maintenance" at bounding box center [373, 352] width 478 height 49
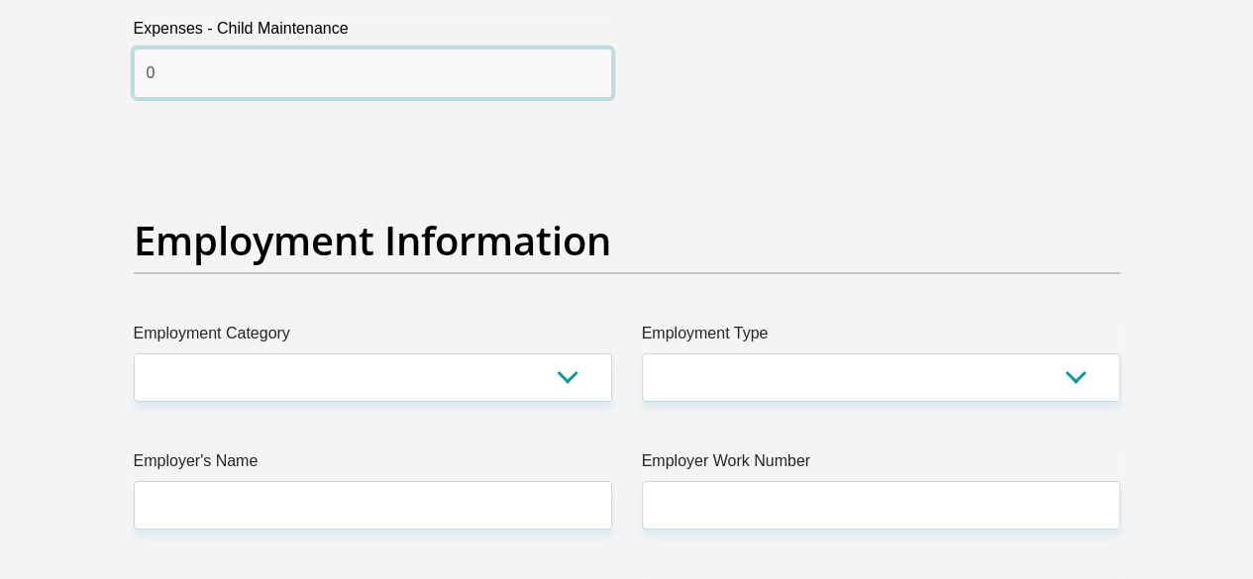
scroll to position [3557, 0]
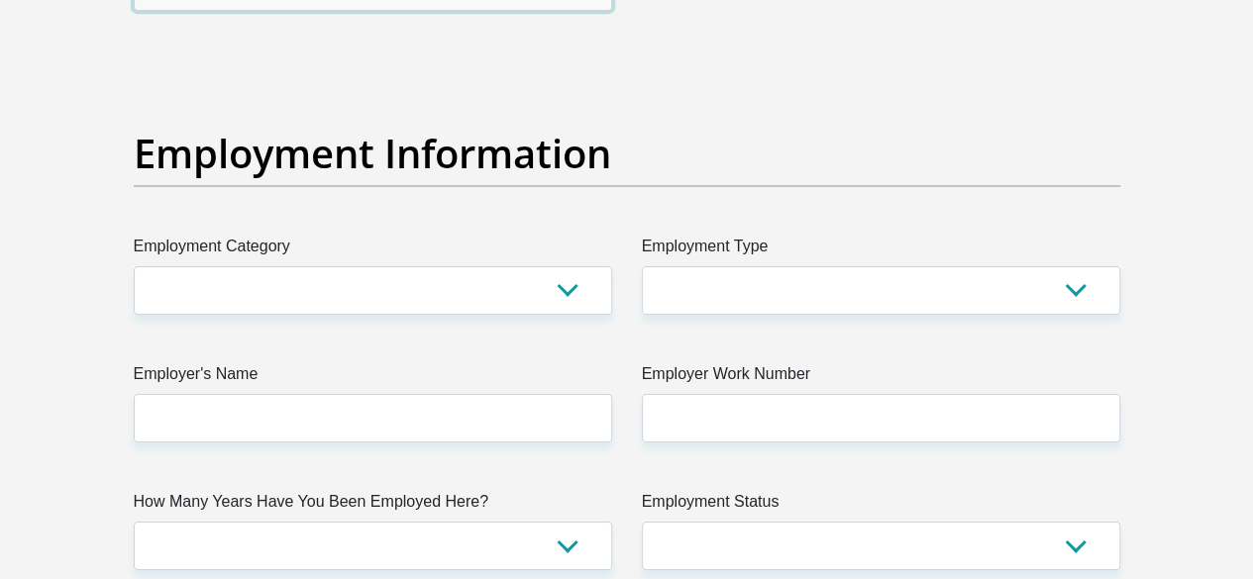
type input "0"
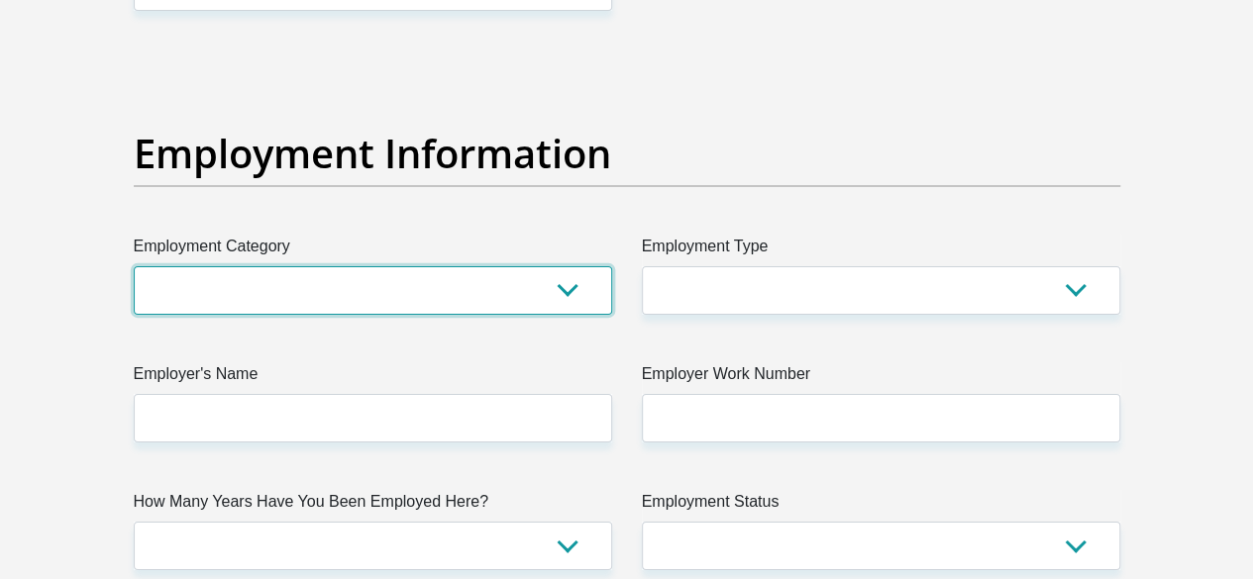
click at [550, 266] on select "AGRICULTURE ALCOHOL & TOBACCO CONSTRUCTION MATERIALS METALLURGY EQUIPMENT FOR R…" at bounding box center [373, 290] width 478 height 49
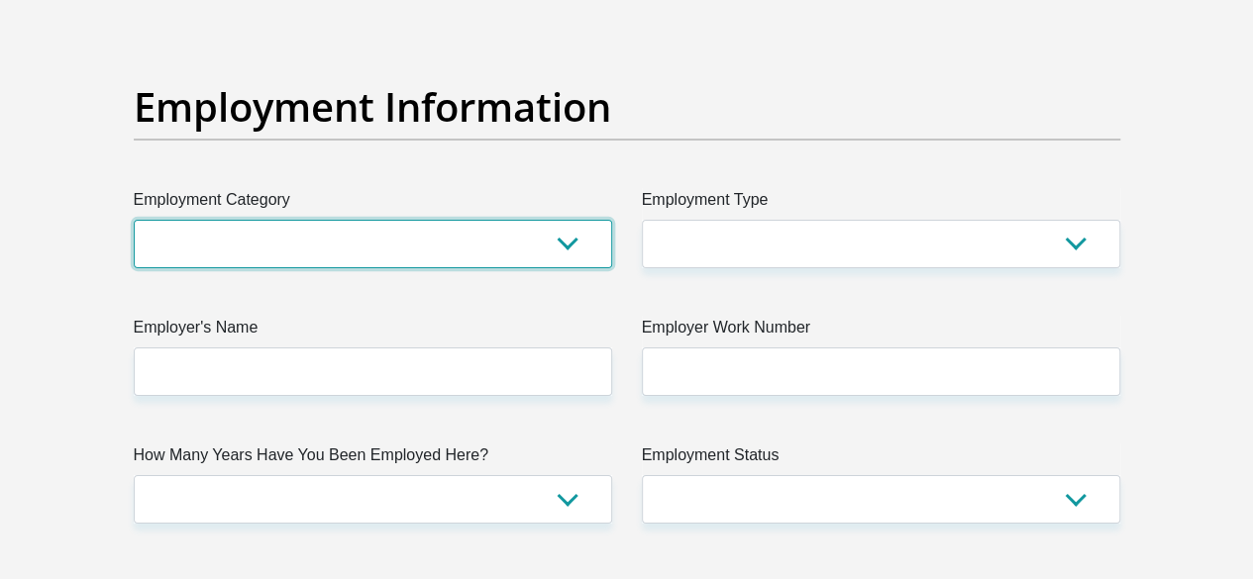
scroll to position [3612, 0]
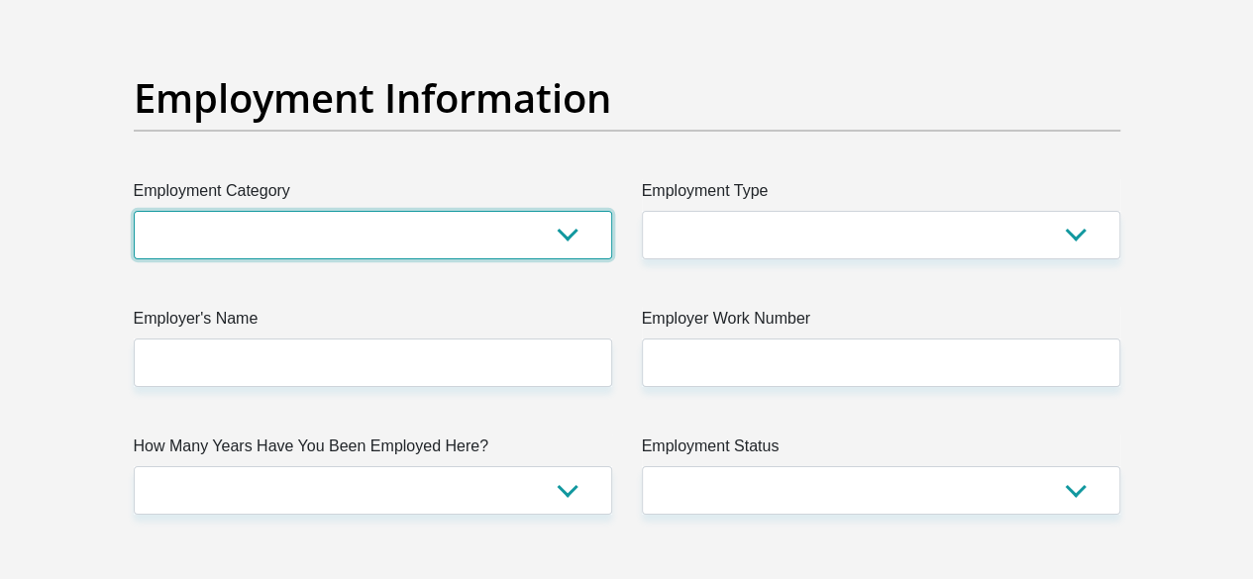
click at [568, 211] on select "AGRICULTURE ALCOHOL & TOBACCO CONSTRUCTION MATERIALS METALLURGY EQUIPMENT FOR R…" at bounding box center [373, 235] width 478 height 49
click at [134, 211] on select "AGRICULTURE ALCOHOL & TOBACCO CONSTRUCTION MATERIALS METALLURGY EQUIPMENT FOR R…" at bounding box center [373, 235] width 478 height 49
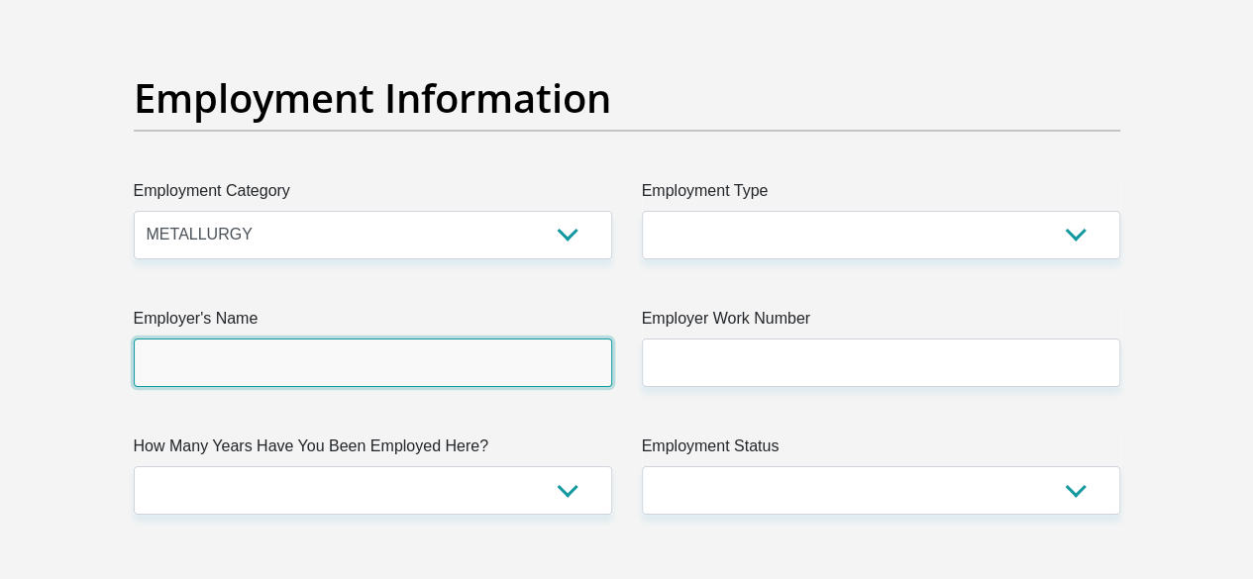
drag, startPoint x: 628, startPoint y: 221, endPoint x: 345, endPoint y: 294, distance: 292.5
click at [345, 339] on input "Employer's Name" at bounding box center [373, 363] width 478 height 49
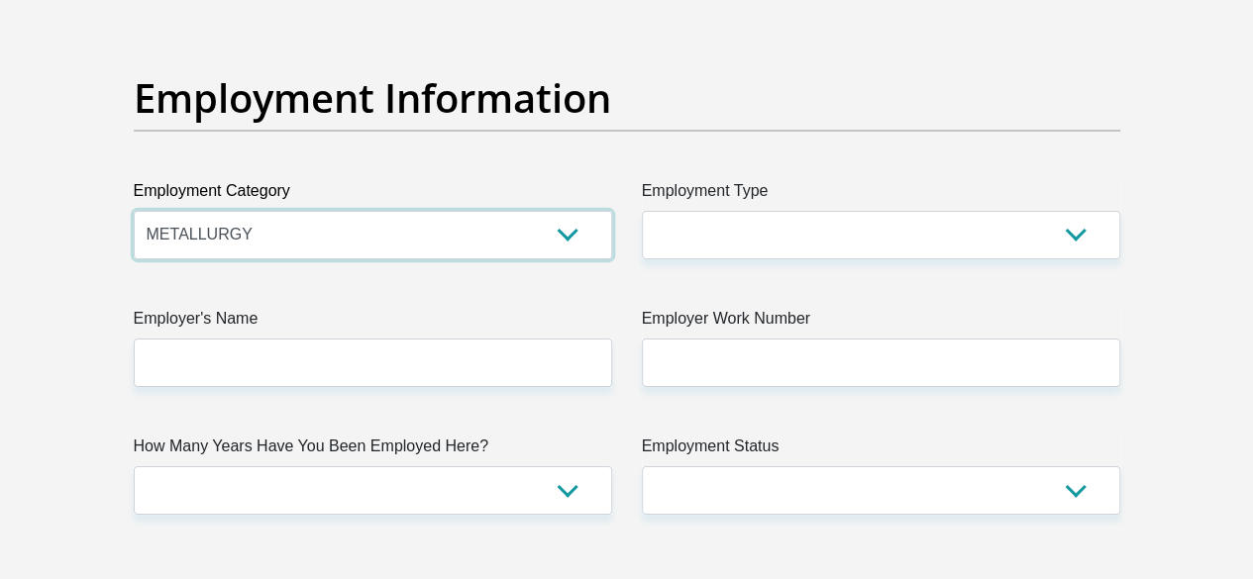
click at [260, 211] on select "AGRICULTURE ALCOHOL & TOBACCO CONSTRUCTION MATERIALS METALLURGY EQUIPMENT FOR R…" at bounding box center [373, 235] width 478 height 49
select select "6"
click at [134, 211] on select "AGRICULTURE ALCOHOL & TOBACCO CONSTRUCTION MATERIALS METALLURGY EQUIPMENT FOR R…" at bounding box center [373, 235] width 478 height 49
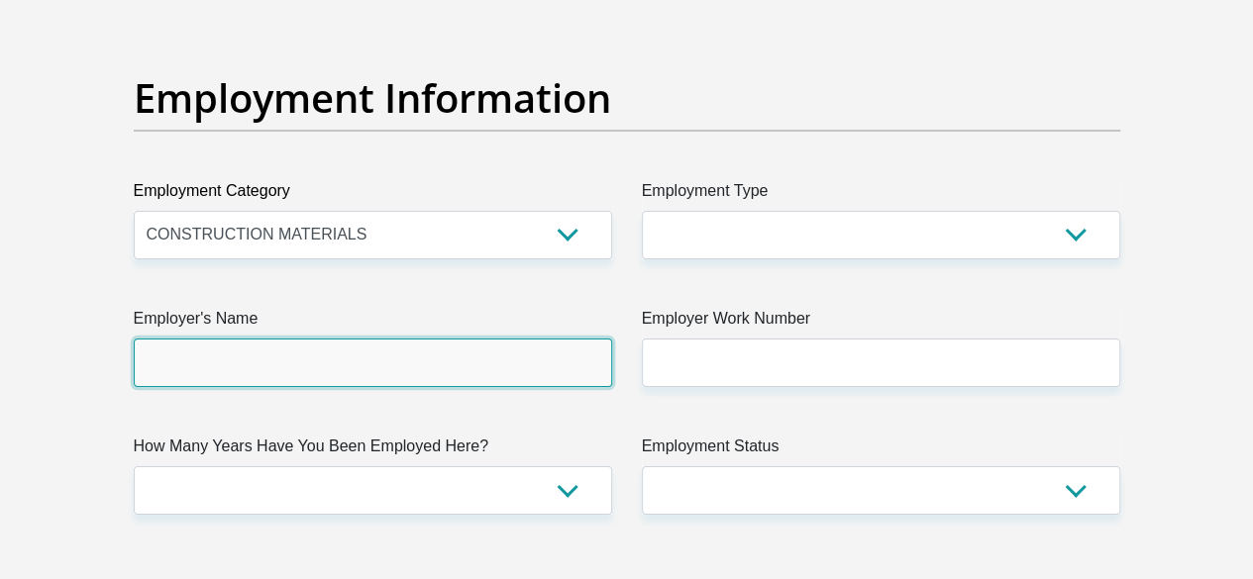
click at [248, 339] on input "Employer's Name" at bounding box center [373, 363] width 478 height 49
click at [212, 339] on input "InkanyeliDevelopment" at bounding box center [373, 363] width 478 height 49
type input "InkanyeliDevelopment"
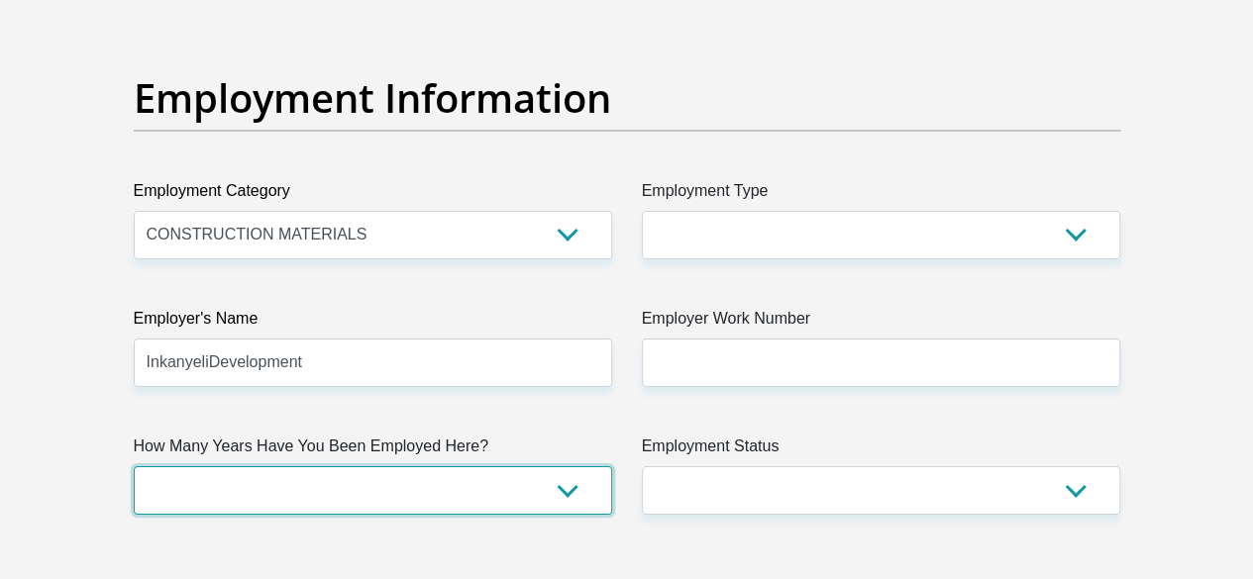
click at [268, 466] on select "less than 1 year 1-3 years 3-5 years 5+ years" at bounding box center [373, 490] width 478 height 49
select select "24"
click at [134, 466] on select "less than 1 year 1-3 years 3-5 years 5+ years" at bounding box center [373, 490] width 478 height 49
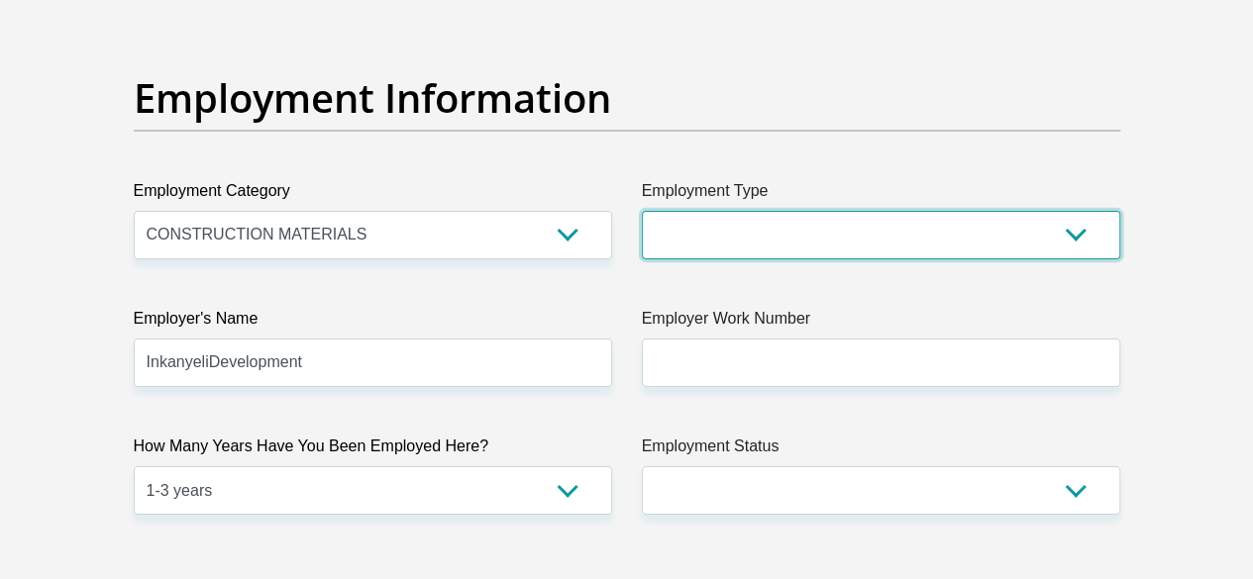
click at [690, 211] on select "College/Lecturer Craft Seller Creative Driver Executive Farmer Forces - Non Com…" at bounding box center [881, 235] width 478 height 49
select select "Manager"
click at [834, 211] on select "College/Lecturer Craft Seller Creative Driver Executive Farmer Forces - Non Com…" at bounding box center [881, 235] width 478 height 49
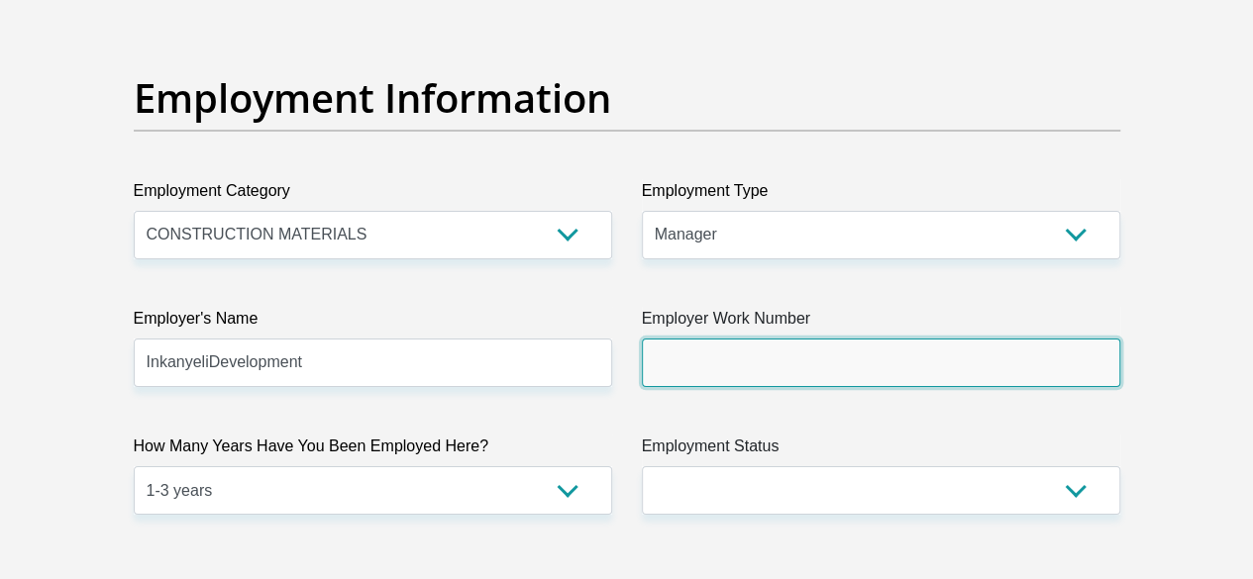
click at [837, 339] on input "Employer Work Number" at bounding box center [881, 363] width 478 height 49
type input "0100072558"
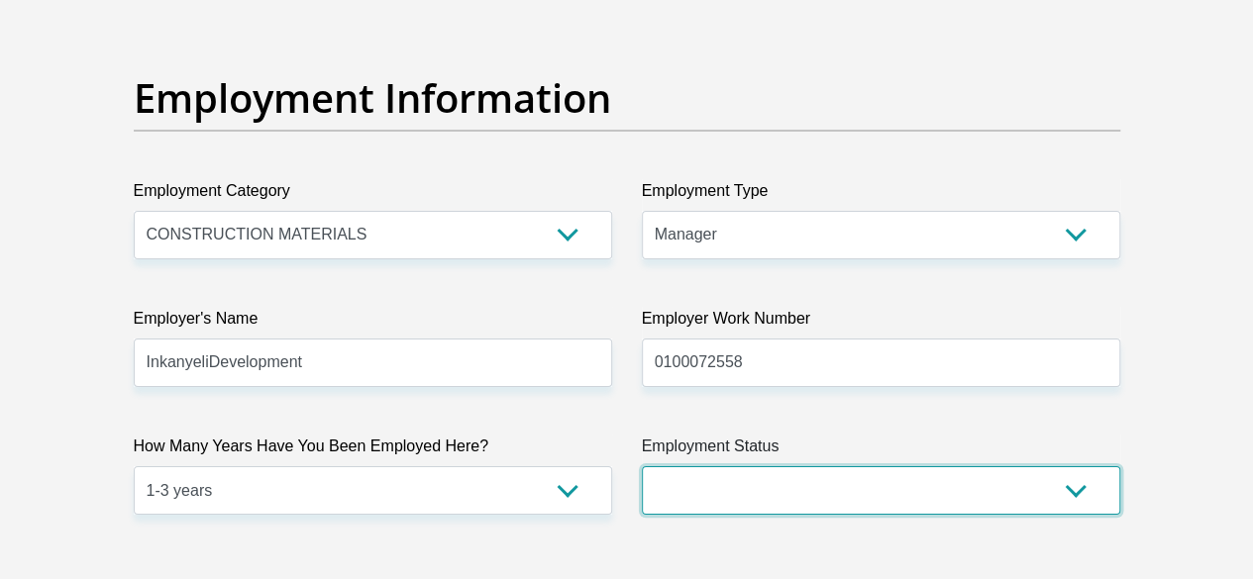
click at [683, 466] on select "Permanent/Full-time Part-time/Casual [DEMOGRAPHIC_DATA] Worker Self-Employed Ho…" at bounding box center [881, 490] width 478 height 49
select select "1"
click at [642, 466] on select "Permanent/Full-time Part-time/Casual [DEMOGRAPHIC_DATA] Worker Self-Employed Ho…" at bounding box center [881, 490] width 478 height 49
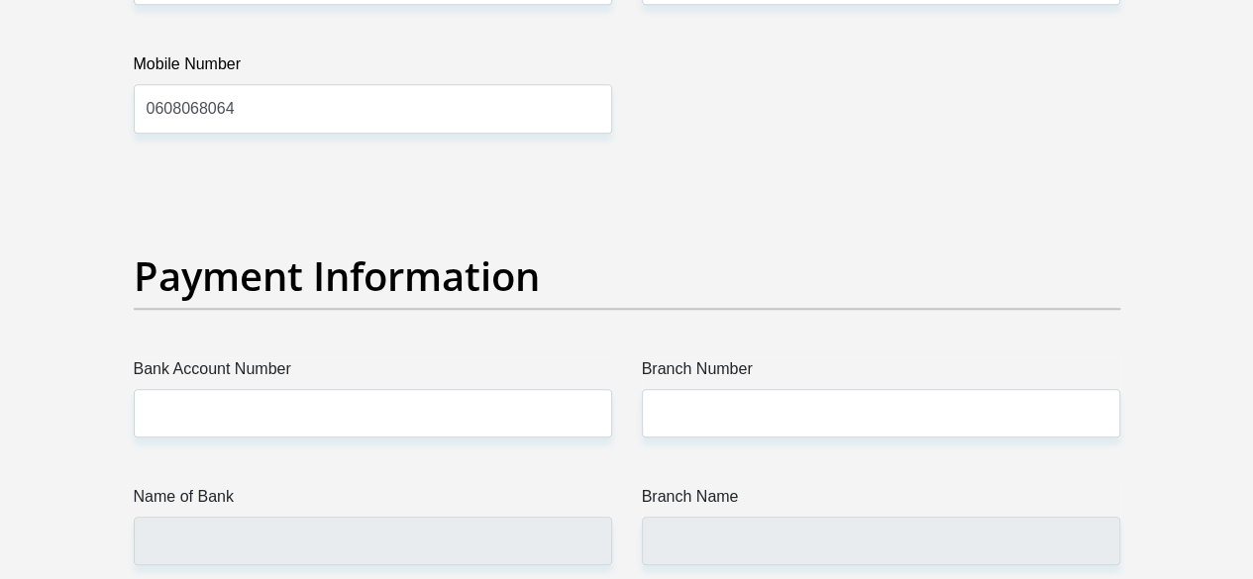
scroll to position [4460, 0]
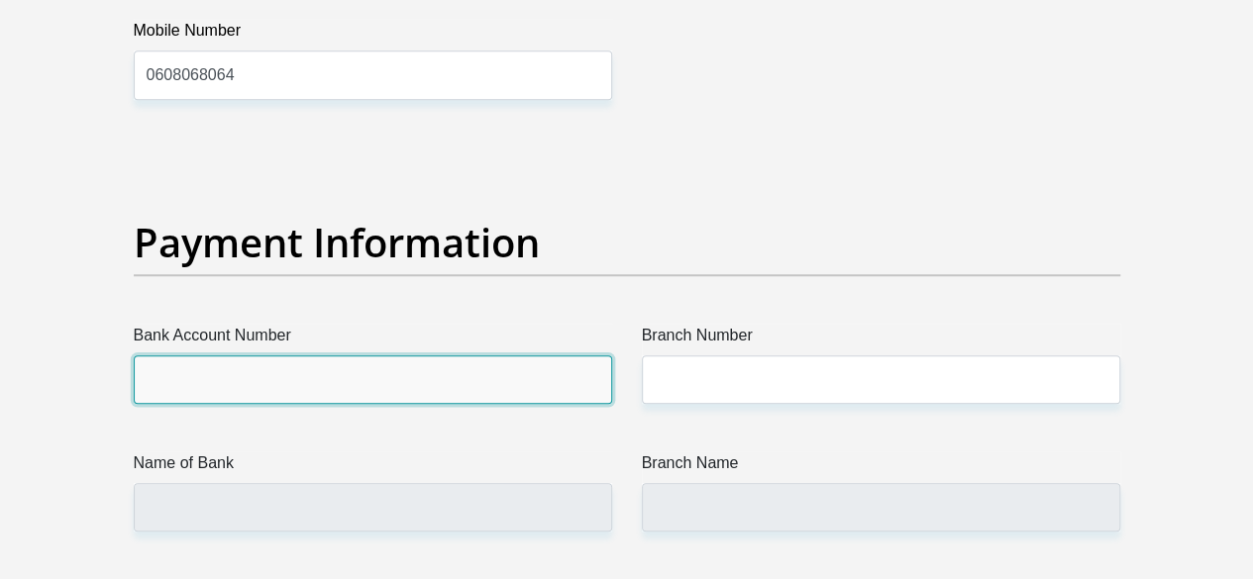
click at [442, 355] on input "Bank Account Number" at bounding box center [373, 379] width 478 height 49
click at [218, 355] on input "10144628087" at bounding box center [373, 379] width 478 height 49
type input "10144629087"
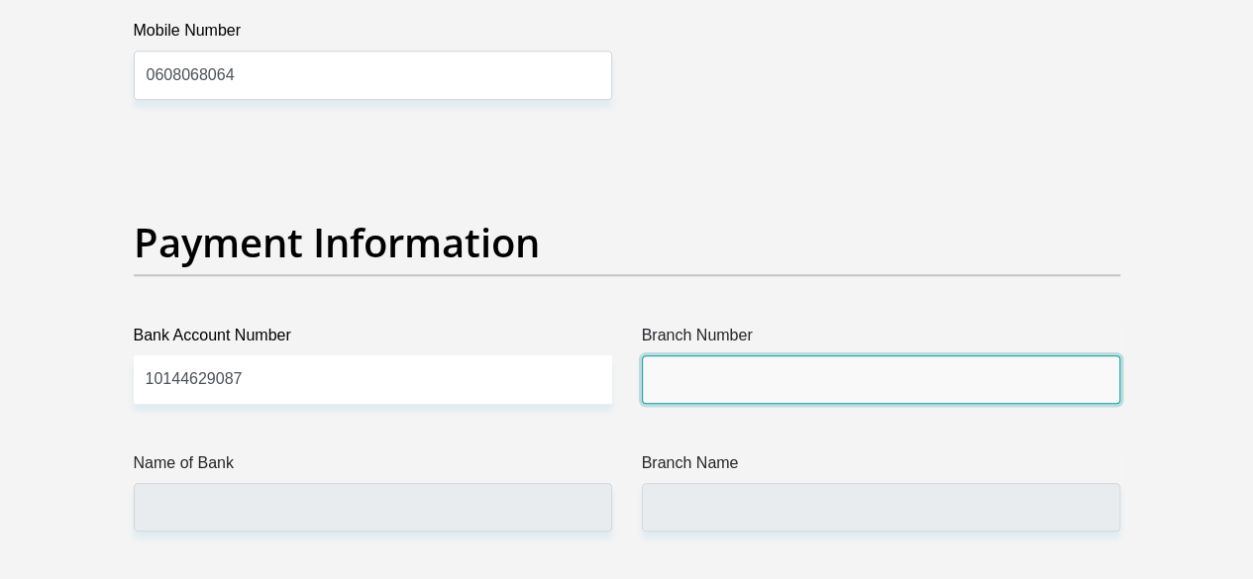
click at [703, 355] on input "Branch Number" at bounding box center [881, 379] width 478 height 49
type input "40"
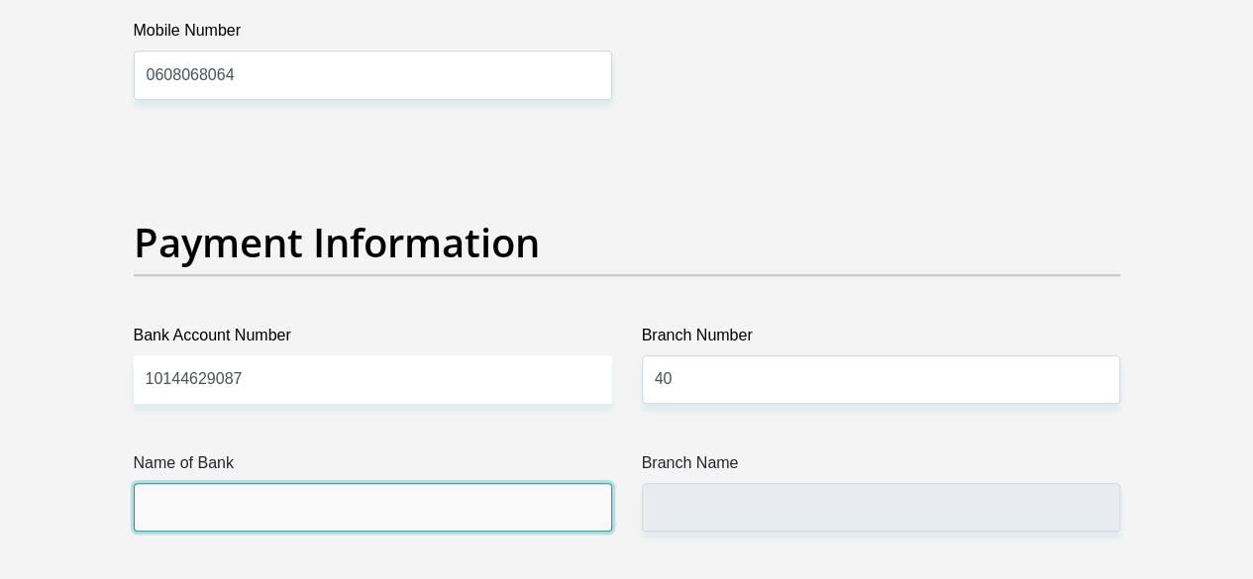
click at [468, 483] on input "Name of Bank" at bounding box center [373, 507] width 478 height 49
click at [438, 483] on input "Name of Bank" at bounding box center [373, 507] width 478 height 49
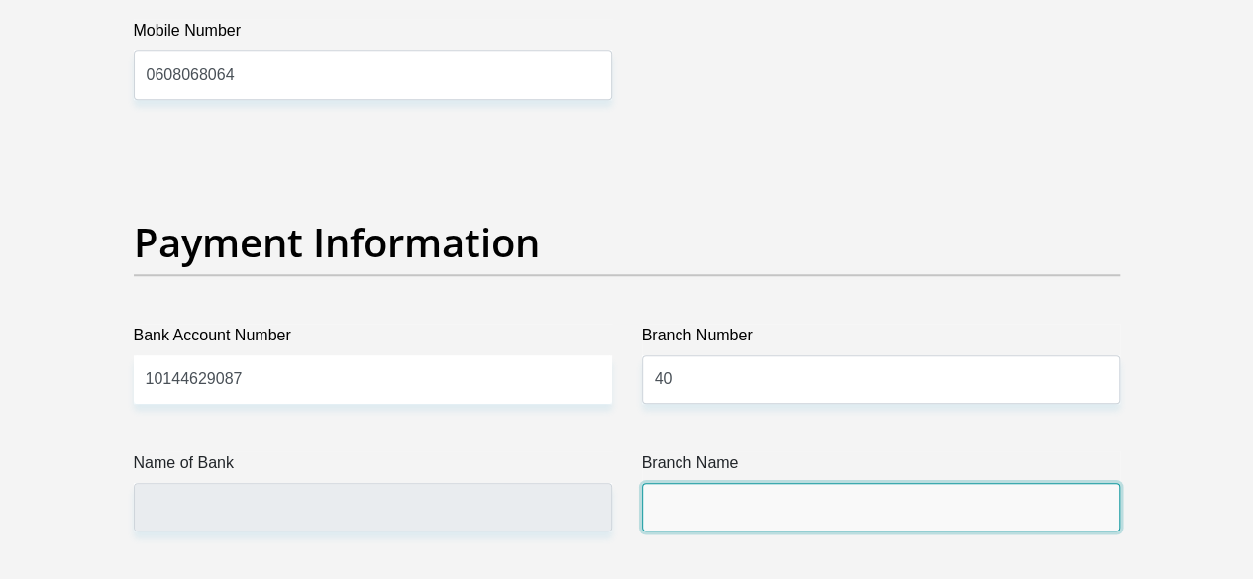
click at [681, 483] on input "Branch Name" at bounding box center [881, 507] width 478 height 49
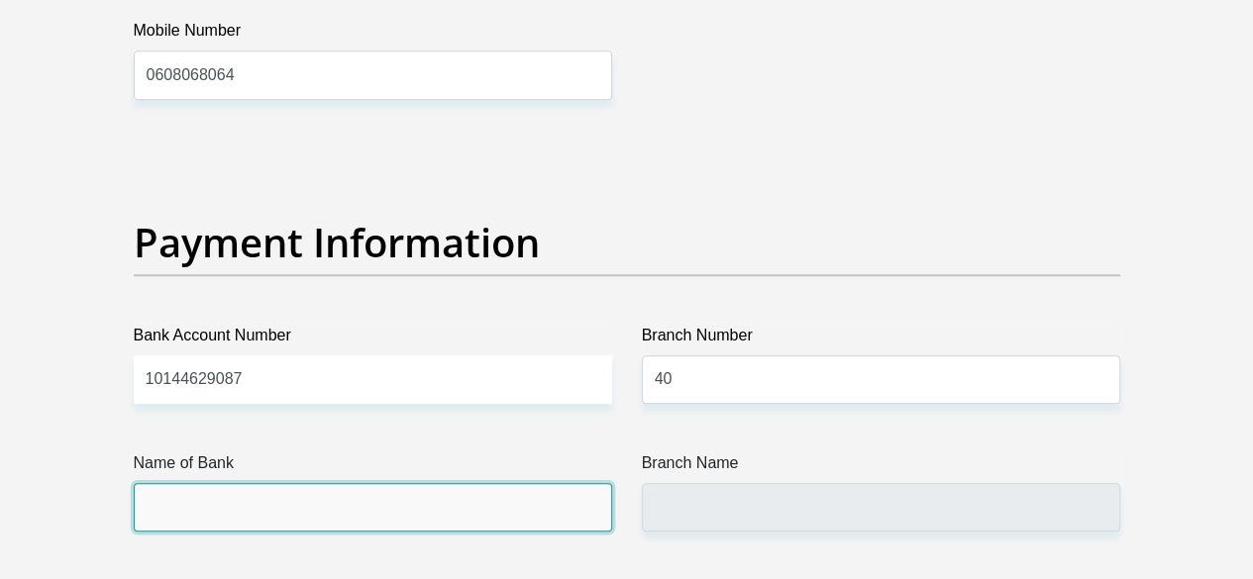
click at [578, 483] on input "Name of Bank" at bounding box center [373, 507] width 478 height 49
click at [574, 483] on input "Name of Bank" at bounding box center [373, 507] width 478 height 49
drag, startPoint x: 316, startPoint y: 407, endPoint x: 876, endPoint y: 363, distance: 562.1
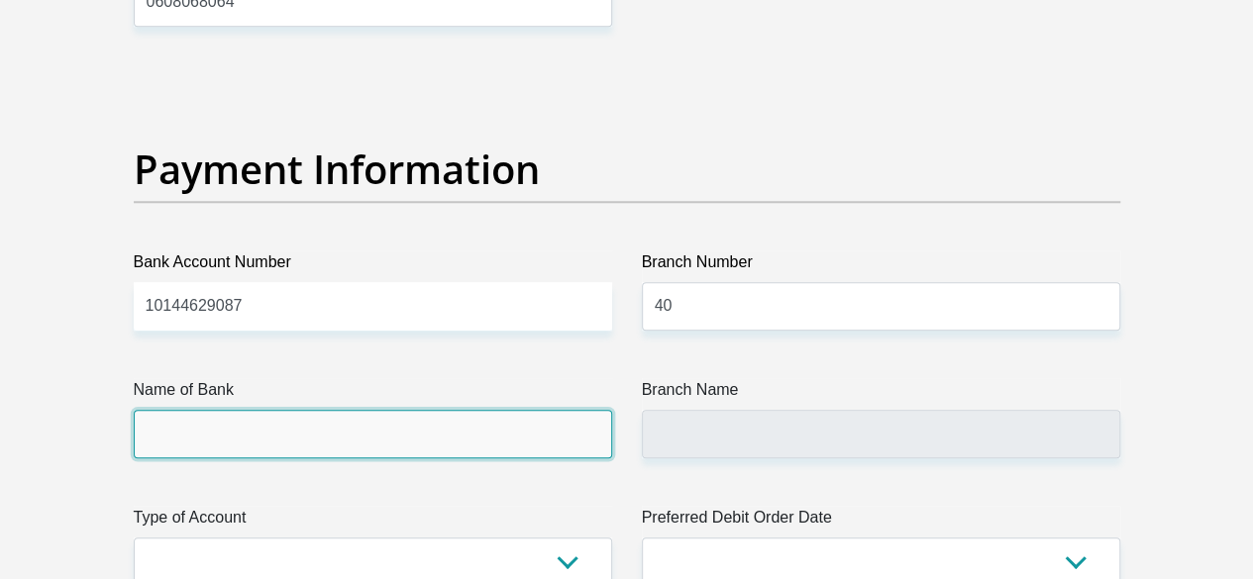
scroll to position [4620, 0]
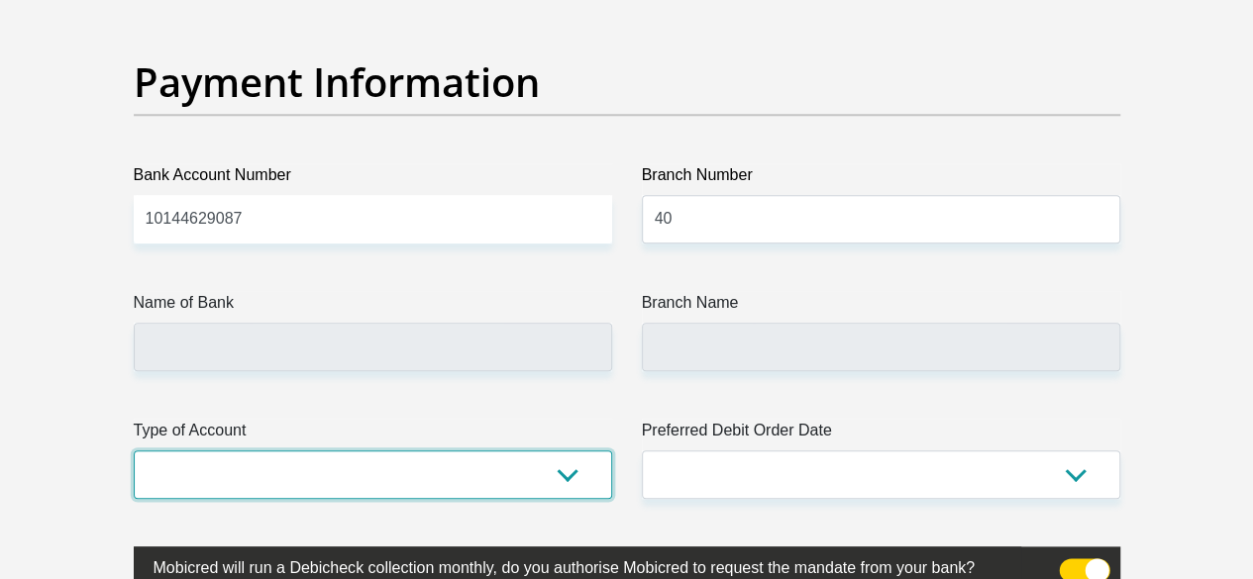
click at [566, 451] on select "Cheque Savings" at bounding box center [373, 475] width 478 height 49
select select "CUR"
click at [134, 451] on select "Cheque Savings" at bounding box center [373, 475] width 478 height 49
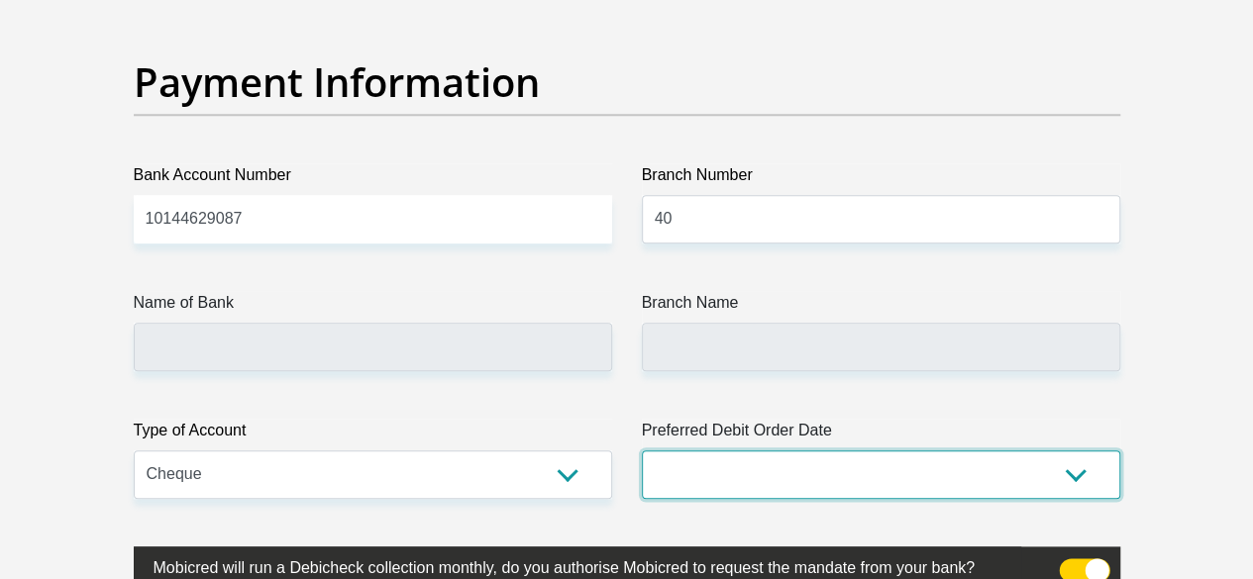
click at [701, 451] on select "1st 2nd 3rd 4th 5th 7th 18th 19th 20th 21st 22nd 23rd 24th 25th 26th 27th 28th …" at bounding box center [881, 475] width 478 height 49
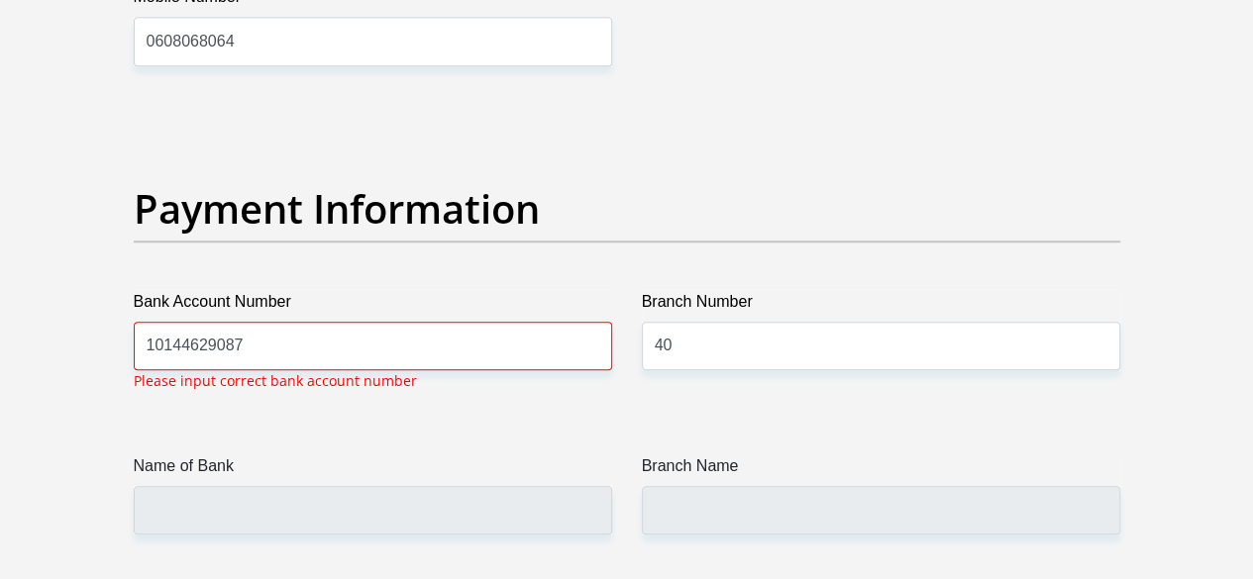
scroll to position [4487, 0]
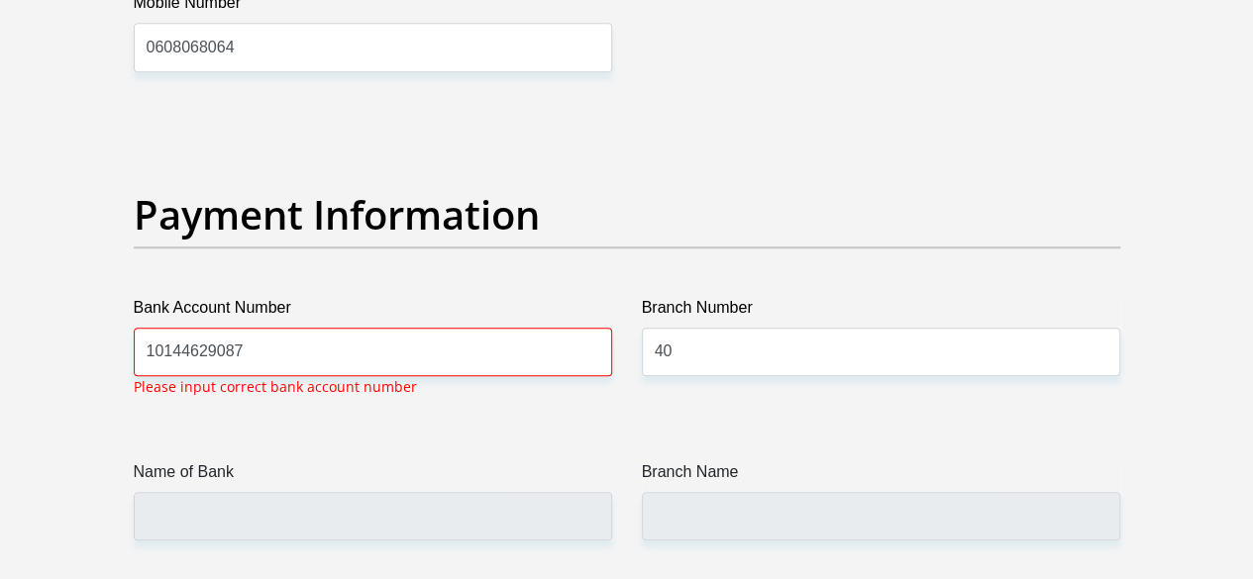
click at [160, 460] on label "Name of Bank" at bounding box center [373, 476] width 478 height 32
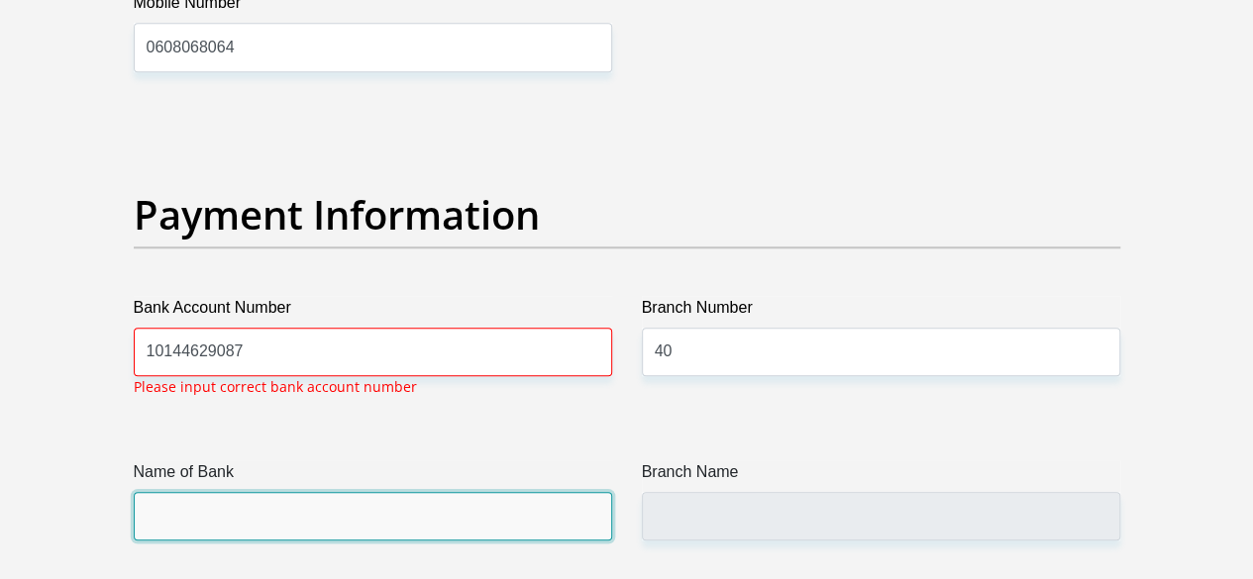
click at [160, 492] on input "Name of Bank" at bounding box center [373, 516] width 478 height 49
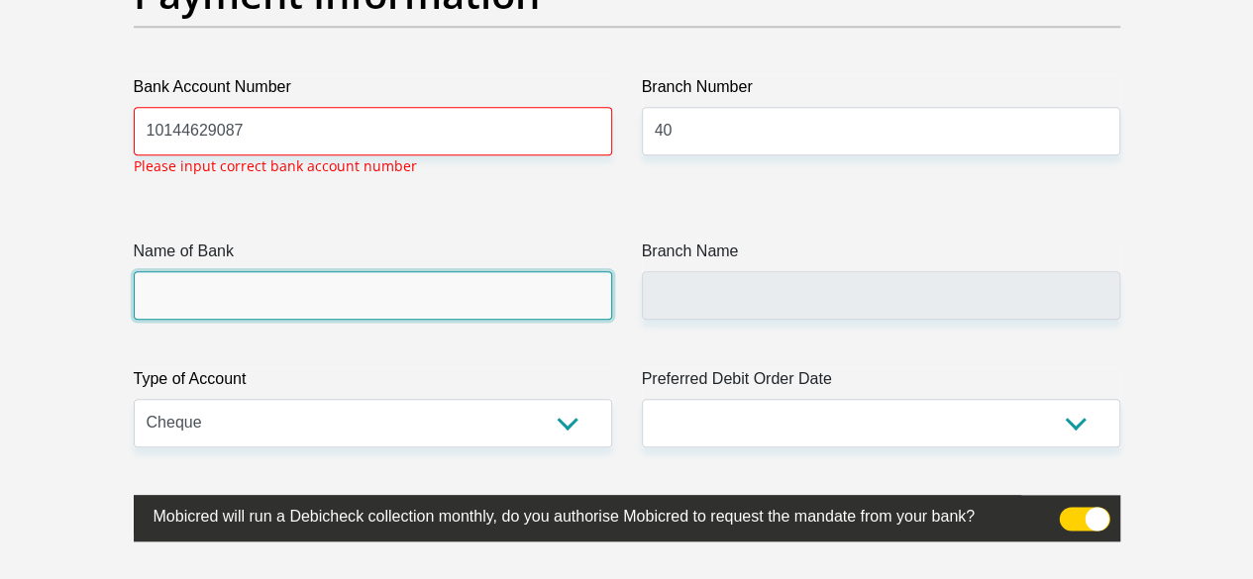
scroll to position [4752, 0]
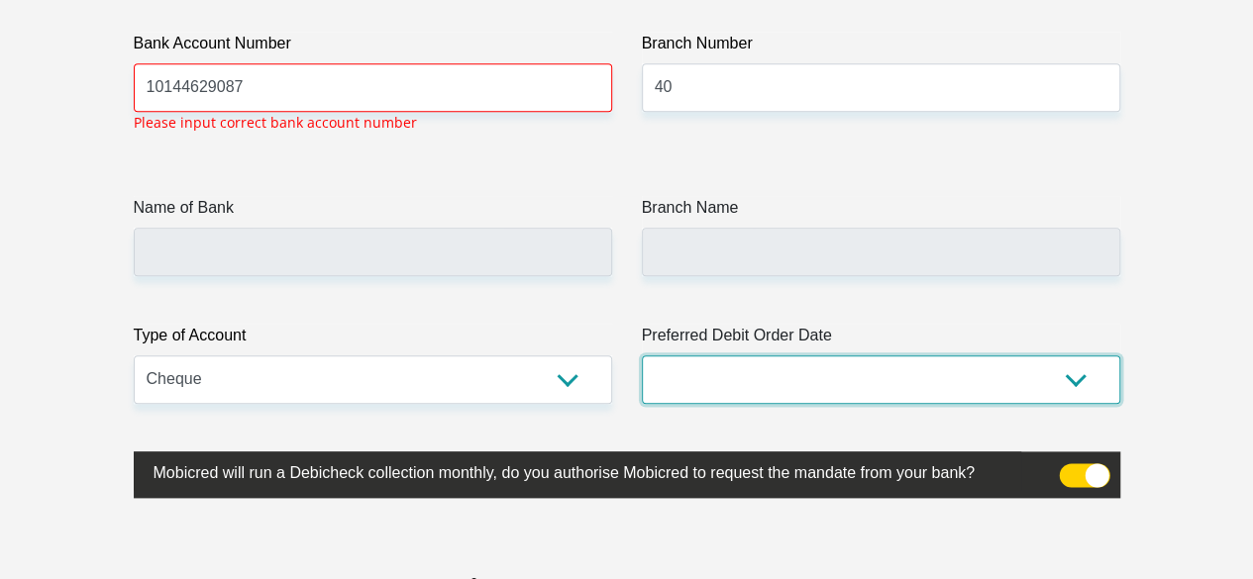
click at [1078, 355] on select "1st 2nd 3rd 4th 5th 7th 18th 19th 20th 21st 22nd 23rd 24th 25th 26th 27th 28th …" at bounding box center [881, 379] width 478 height 49
select select "30"
click at [642, 355] on select "1st 2nd 3rd 4th 5th 7th 18th 19th 20th 21st 22nd 23rd 24th 25th 26th 27th 28th …" at bounding box center [881, 379] width 478 height 49
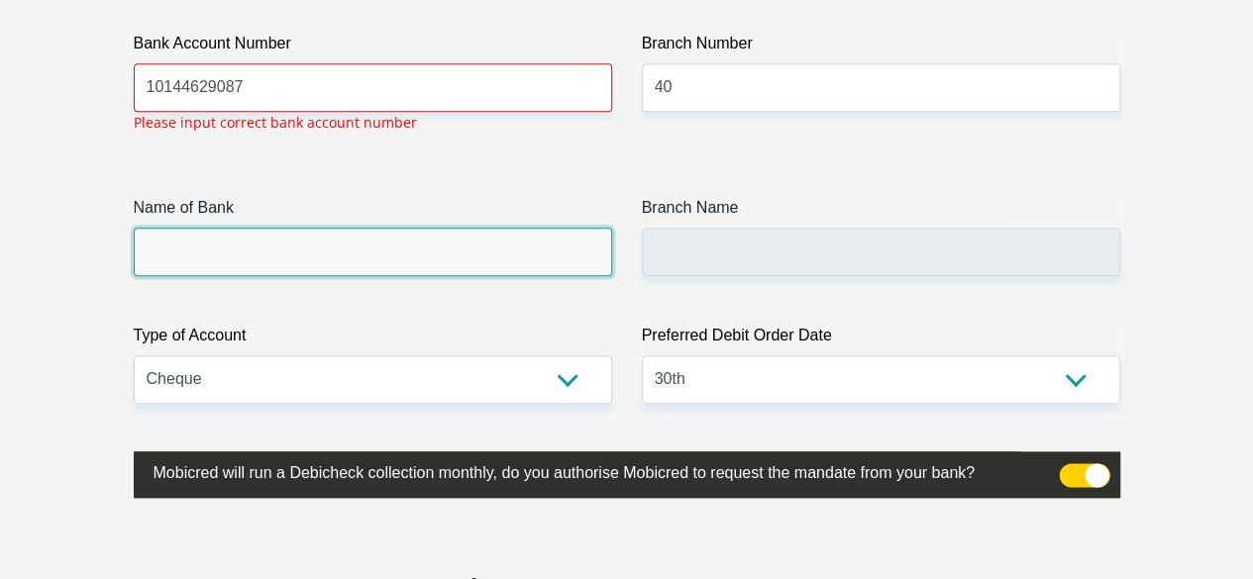
click at [475, 228] on input "Name of Bank" at bounding box center [373, 252] width 478 height 49
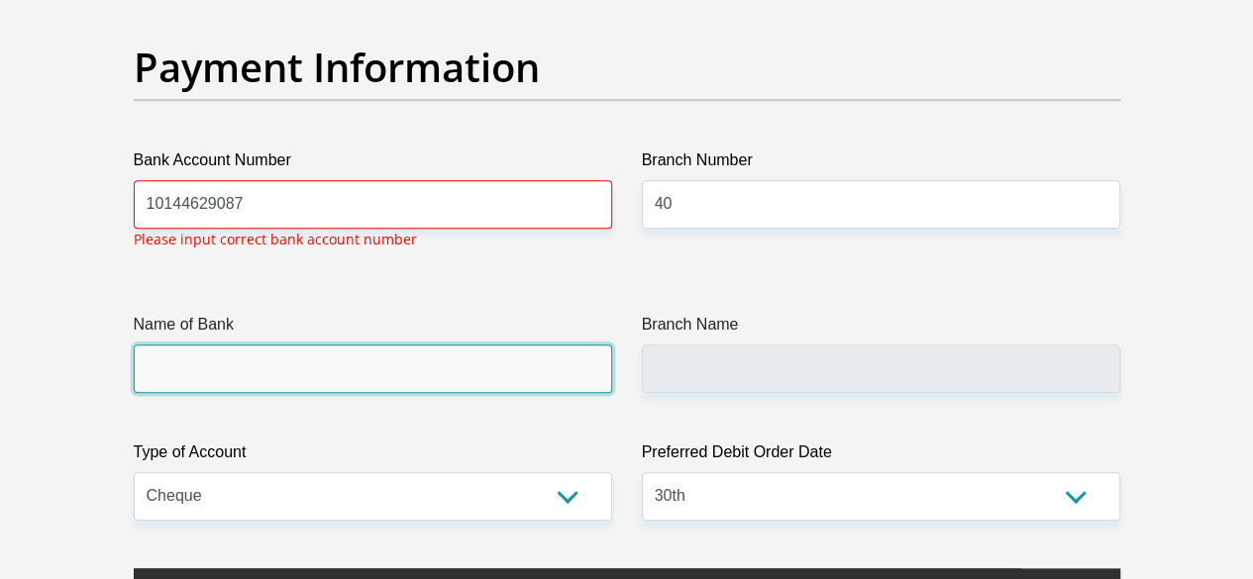
scroll to position [4608, 0]
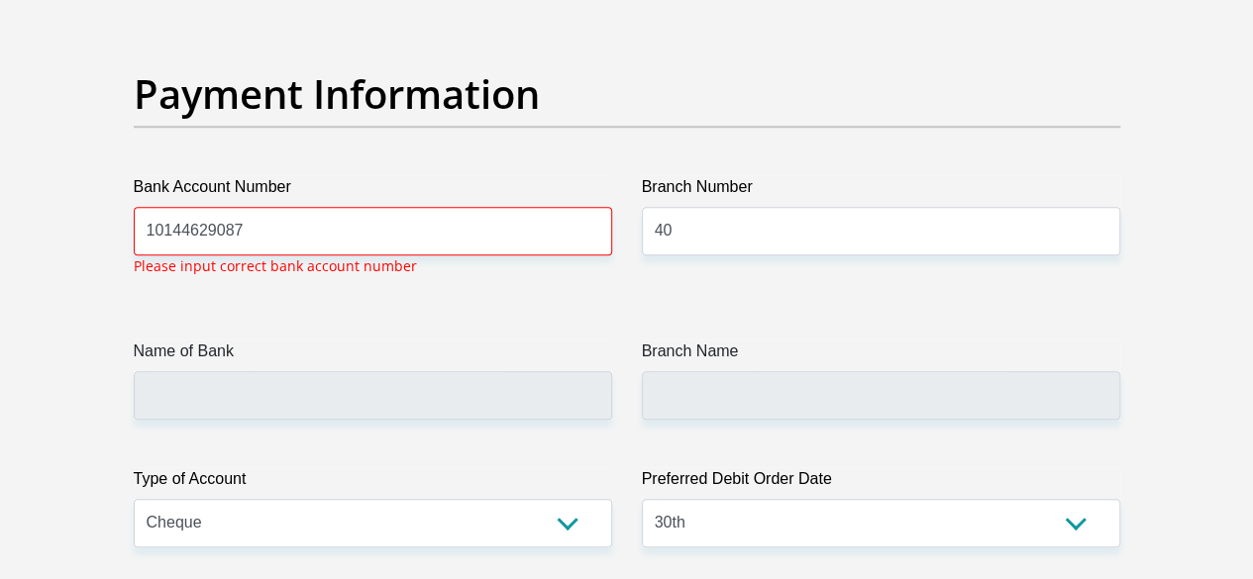
click at [311, 175] on label "Bank Account Number" at bounding box center [373, 191] width 478 height 32
click at [311, 207] on input "10144629087" at bounding box center [373, 231] width 478 height 49
drag, startPoint x: 305, startPoint y: 151, endPoint x: 135, endPoint y: 151, distance: 170.3
click at [135, 207] on input "10144629087" at bounding box center [373, 231] width 478 height 49
type input "10144629087"
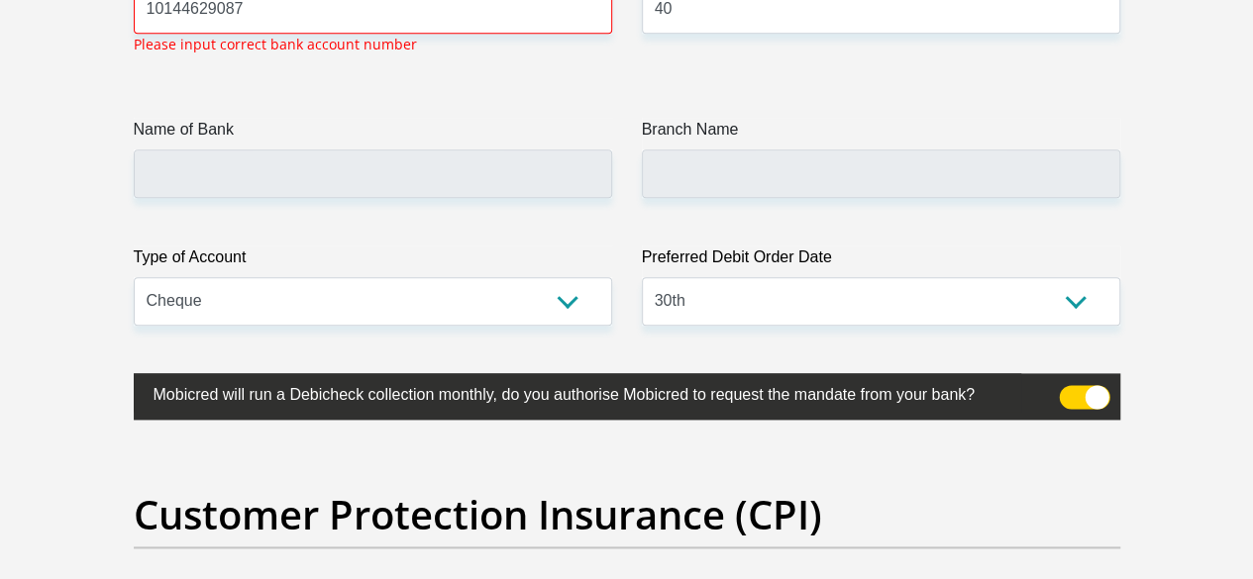
scroll to position [4743, 0]
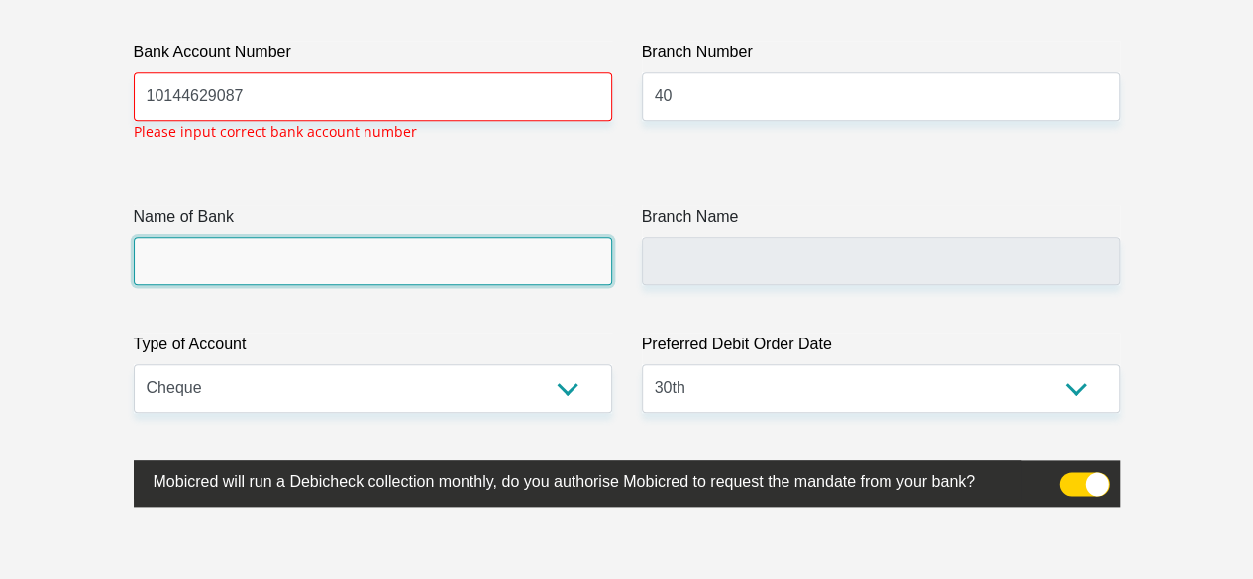
click at [473, 237] on input "Name of Bank" at bounding box center [373, 261] width 478 height 49
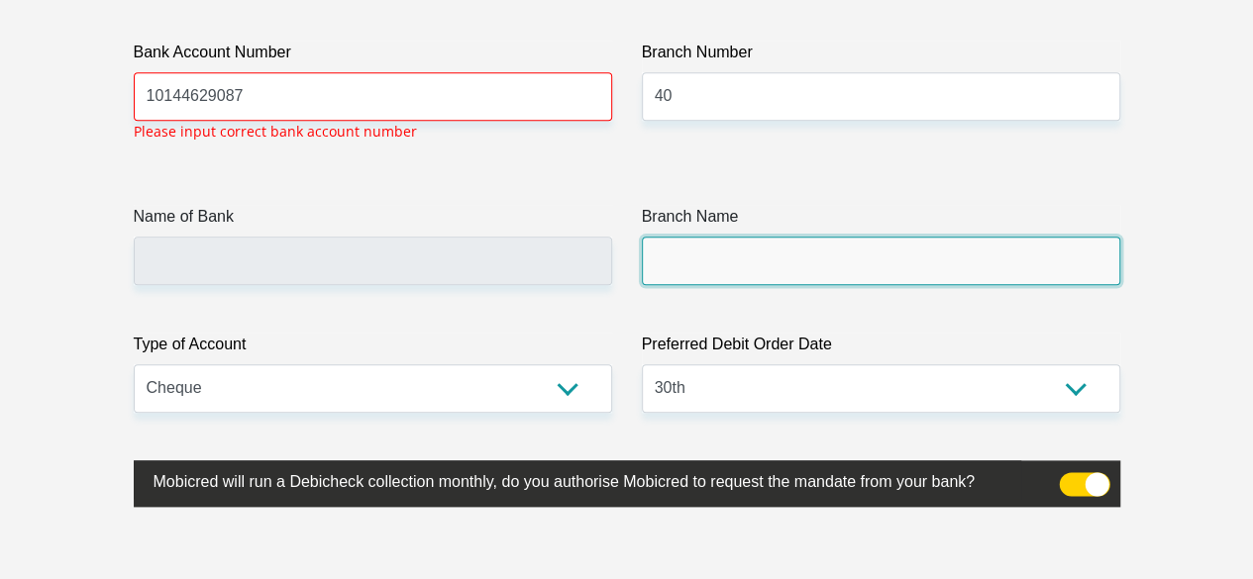
click at [695, 237] on input "Branch Name" at bounding box center [881, 261] width 478 height 49
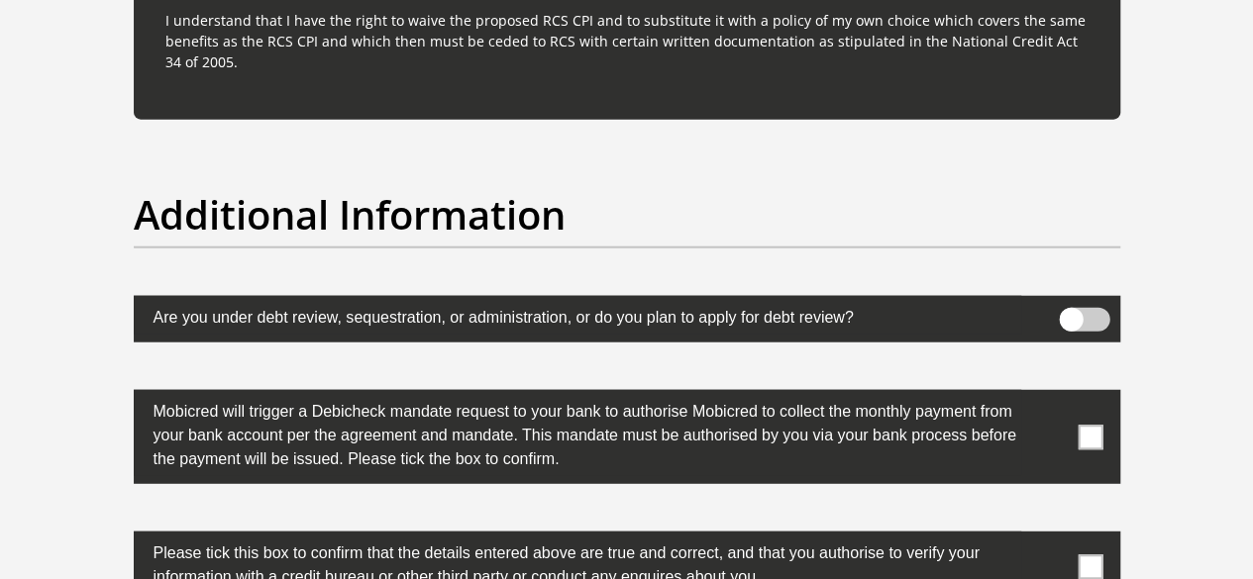
scroll to position [6146, 0]
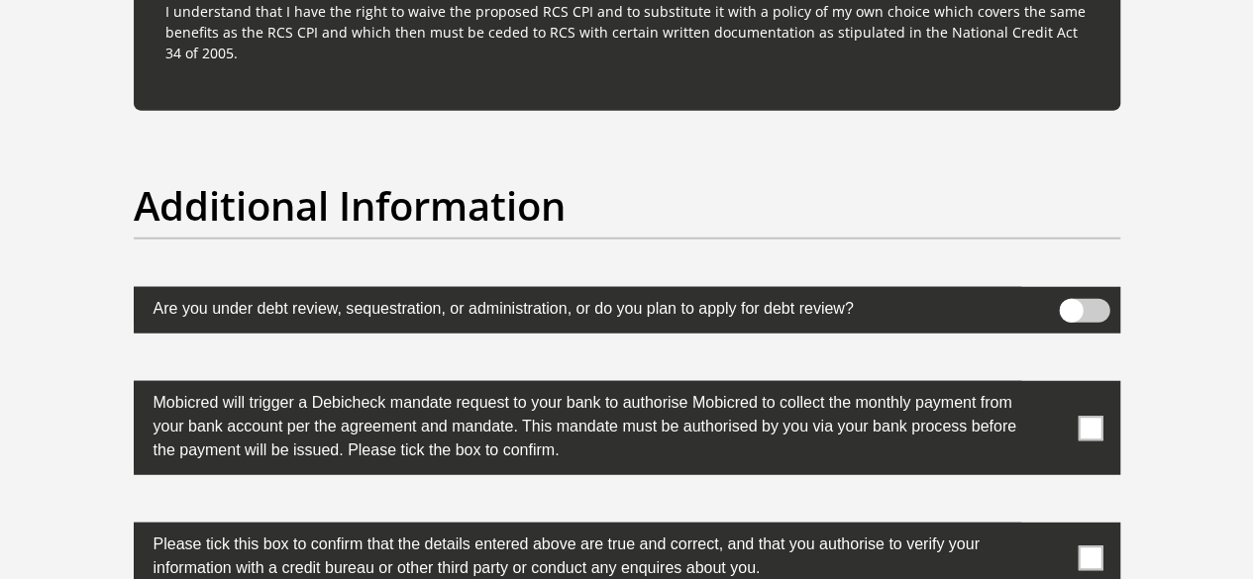
click at [1073, 299] on span at bounding box center [1083, 311] width 50 height 24
click at [1070, 304] on input "checkbox" at bounding box center [1070, 304] width 0 height 0
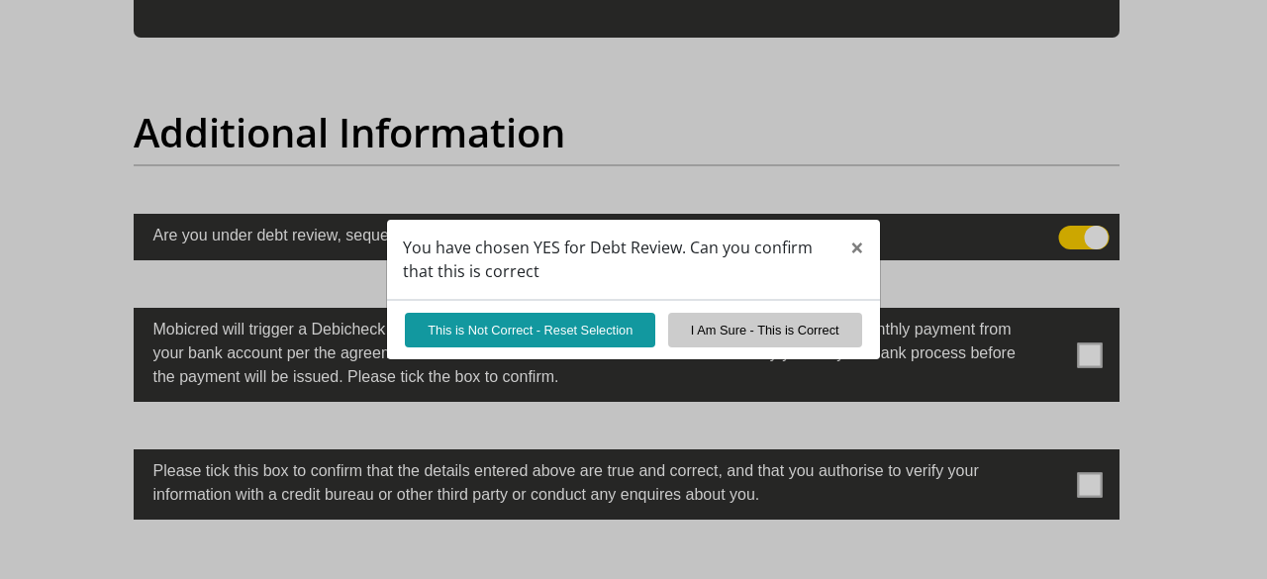
click at [1082, 231] on div "You have chosen YES for Debt Review. Can you confirm that this is correct × Thi…" at bounding box center [633, 289] width 1267 height 579
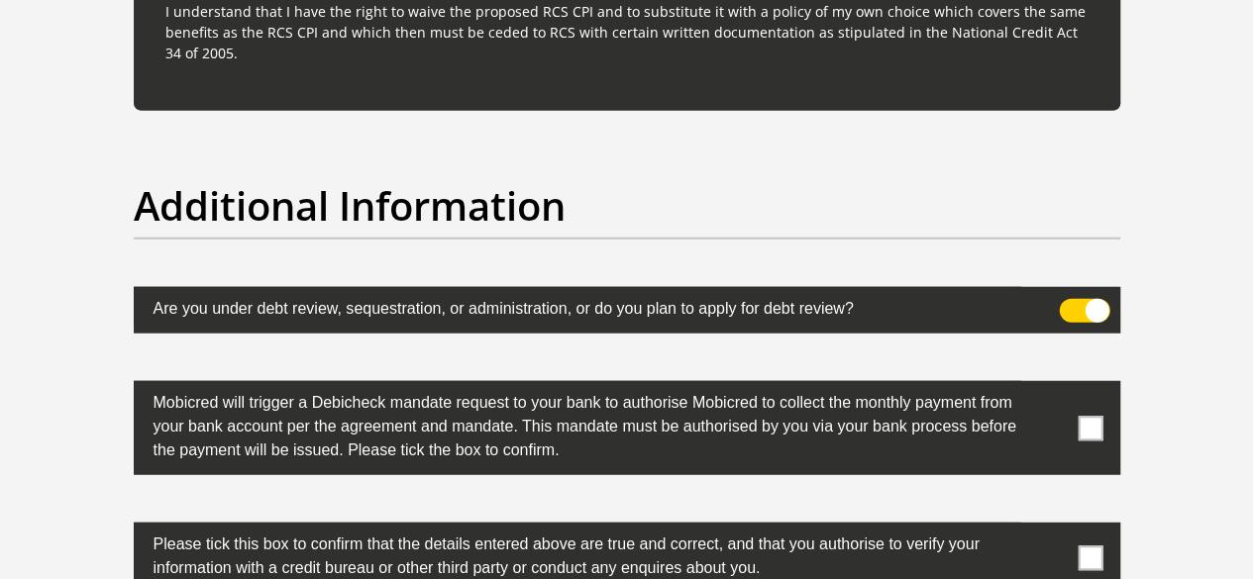
click at [1082, 299] on span at bounding box center [1083, 311] width 50 height 24
click at [1070, 304] on input "checkbox" at bounding box center [1070, 304] width 0 height 0
click at [1091, 416] on span at bounding box center [1089, 428] width 25 height 25
click at [1051, 386] on input "checkbox" at bounding box center [1051, 386] width 0 height 0
click at [1088, 546] on span at bounding box center [1089, 558] width 25 height 25
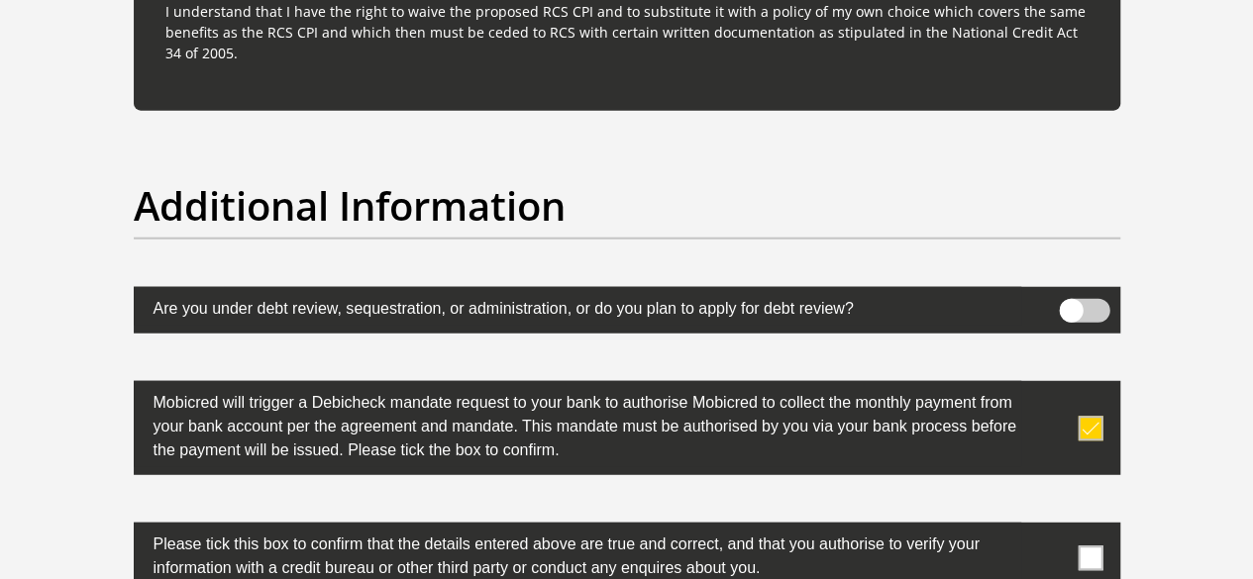
click at [1051, 528] on input "checkbox" at bounding box center [1051, 528] width 0 height 0
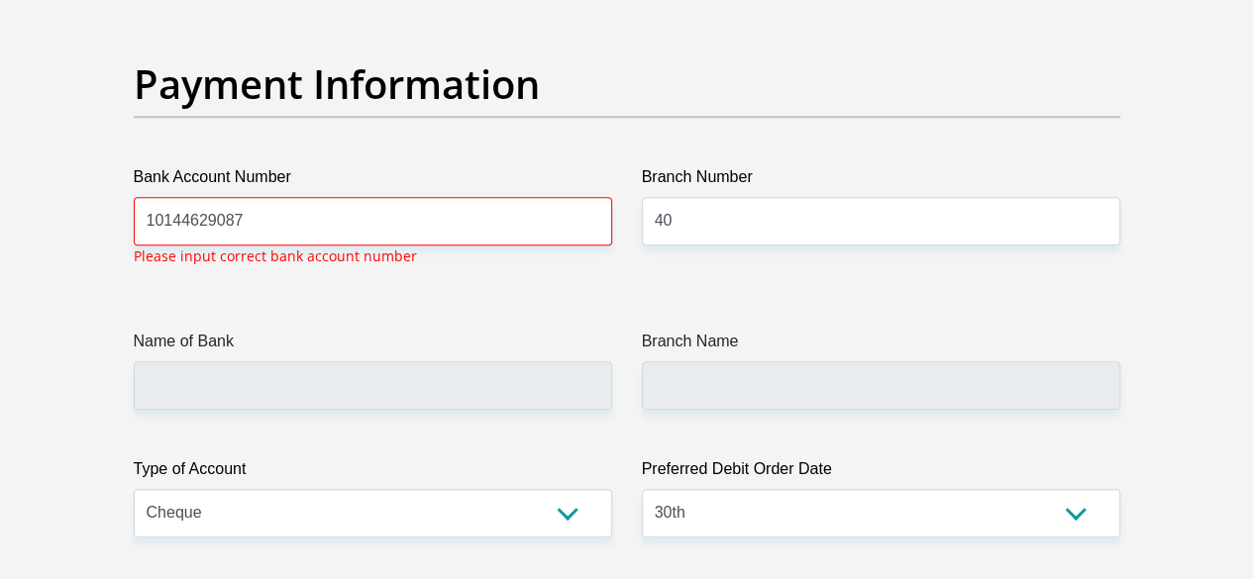
scroll to position [4575, 0]
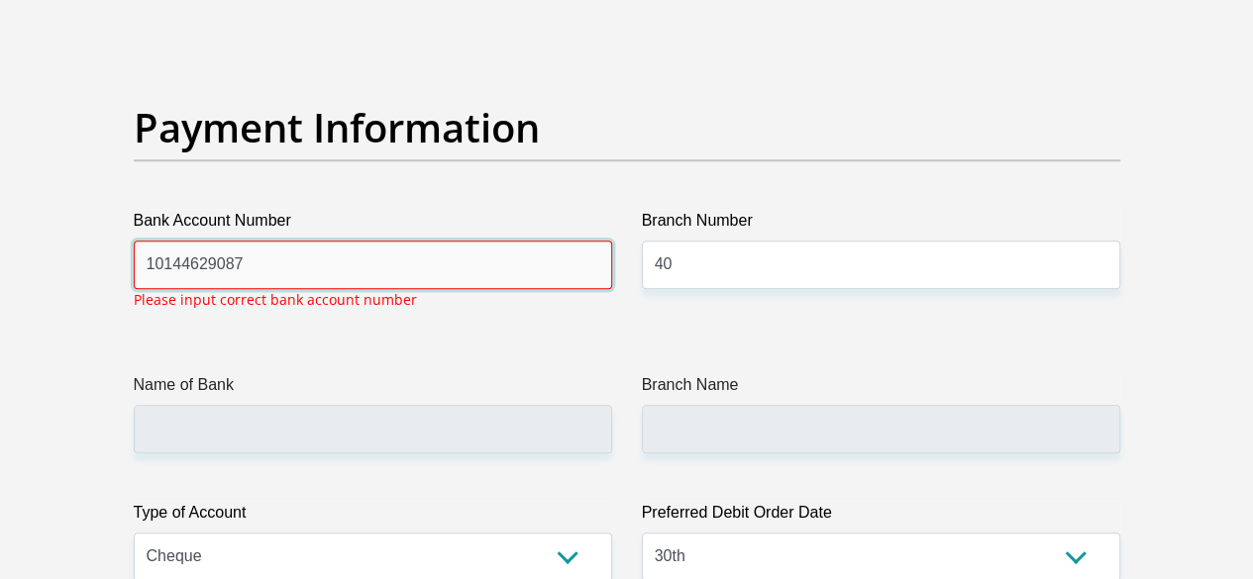
click at [192, 241] on input "10144629087" at bounding box center [373, 265] width 478 height 49
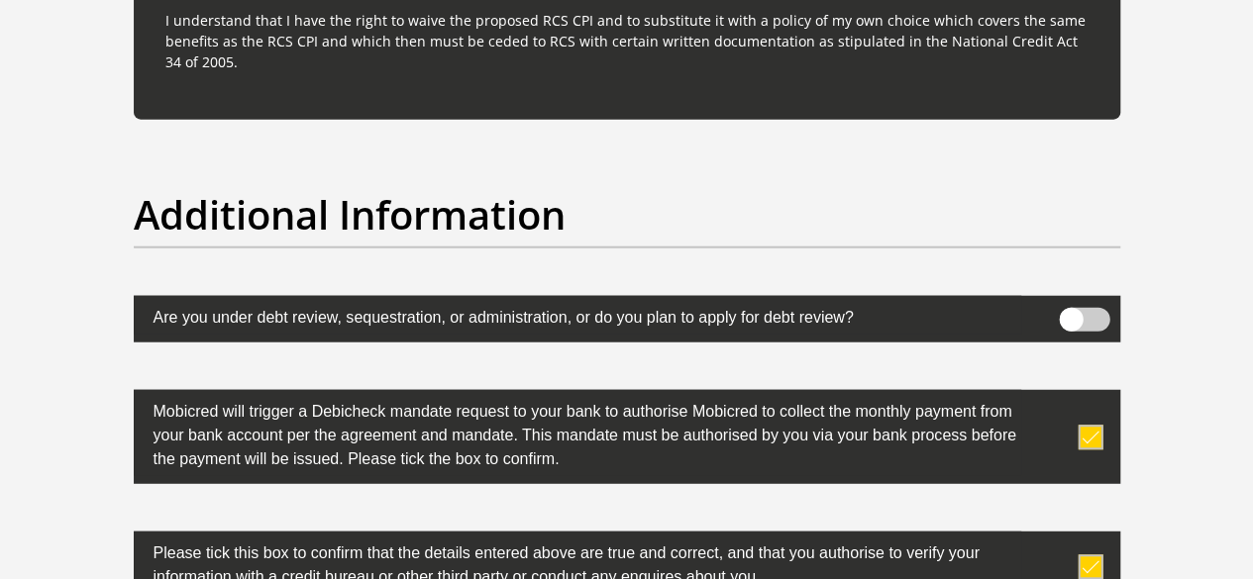
scroll to position [6555, 0]
